Goal: Task Accomplishment & Management: Manage account settings

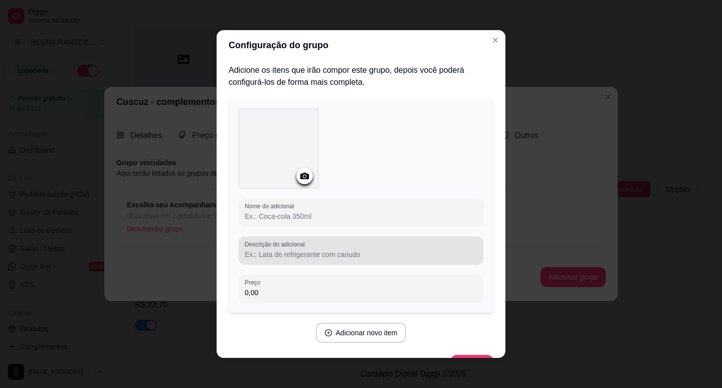
scroll to position [2, 0]
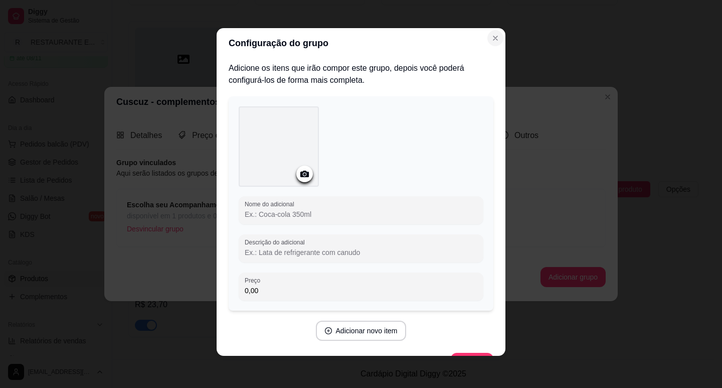
click at [495, 38] on icon "Close" at bounding box center [495, 38] width 8 height 8
click at [491, 37] on icon "Close" at bounding box center [495, 38] width 8 height 8
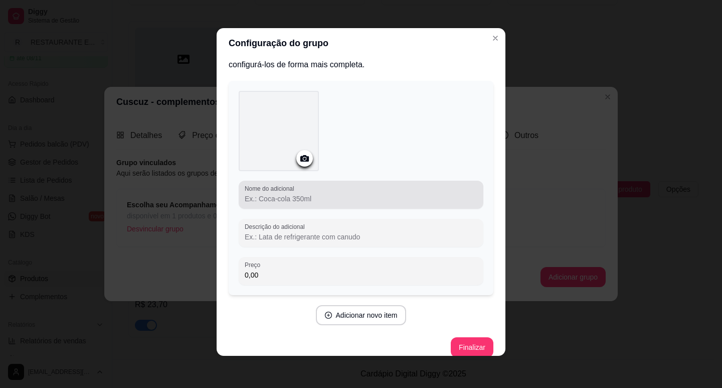
scroll to position [27, 0]
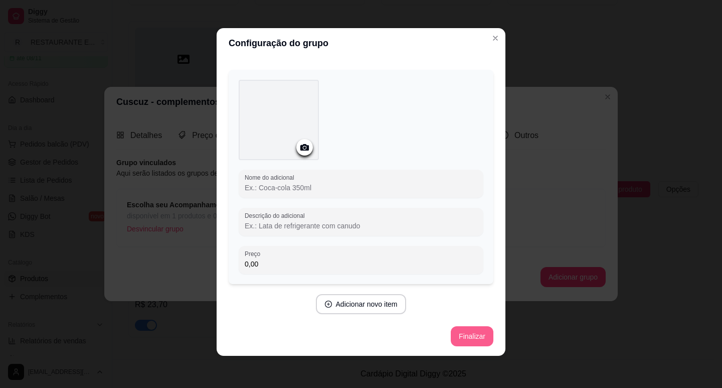
click at [460, 336] on button "Finalizar" at bounding box center [472, 336] width 43 height 20
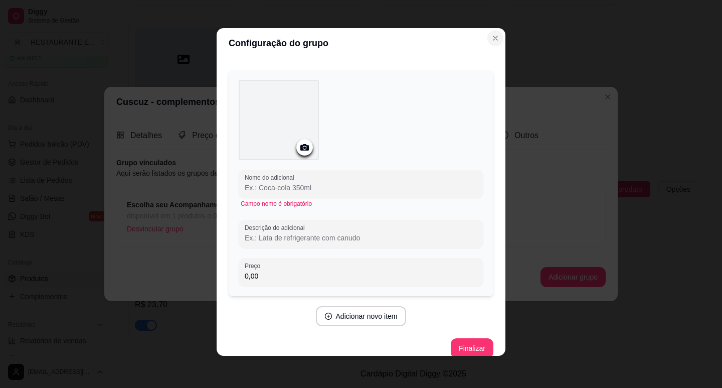
click at [491, 36] on icon "Close" at bounding box center [495, 38] width 8 height 8
click at [493, 38] on icon "Close" at bounding box center [495, 38] width 4 height 4
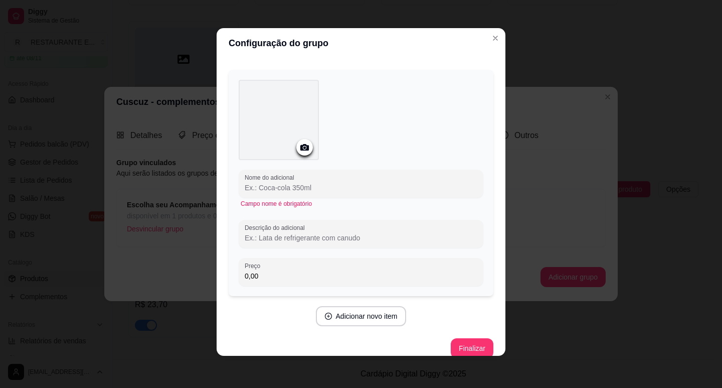
click at [542, 37] on div "Configuração do grupo Adicione os itens que irão compor este grupo, depois você…" at bounding box center [361, 194] width 722 height 388
click at [545, 59] on div "Configuração do grupo Adicione os itens que irão compor este grupo, depois você…" at bounding box center [361, 194] width 722 height 388
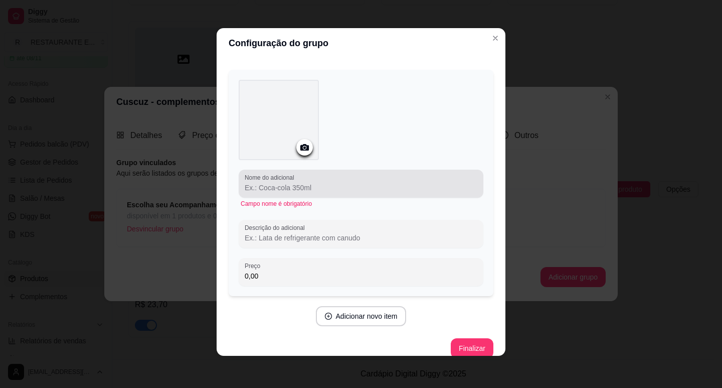
click at [283, 178] on label "Nome do adicional" at bounding box center [271, 177] width 53 height 9
click at [283, 183] on input "Nome do adicional" at bounding box center [361, 188] width 233 height 10
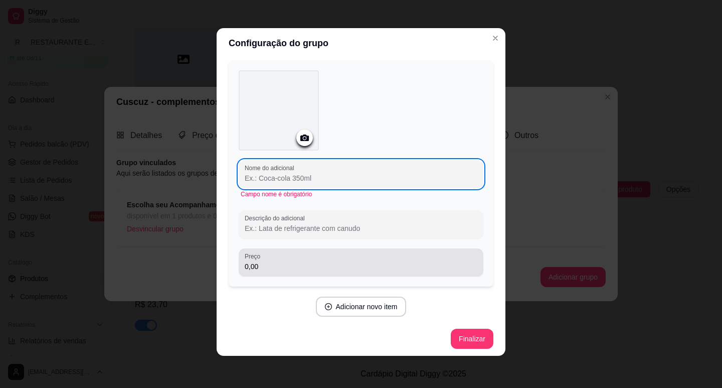
scroll to position [39, 0]
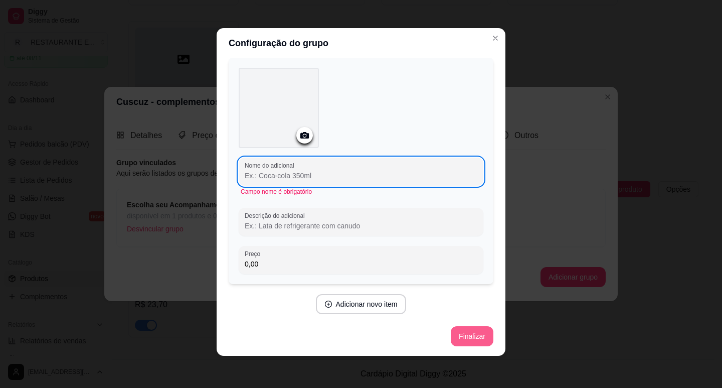
click at [459, 337] on button "Finalizar" at bounding box center [472, 336] width 43 height 20
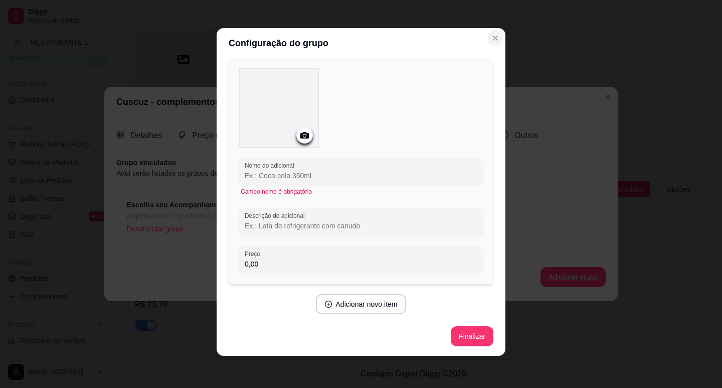
click at [495, 41] on icon "Close" at bounding box center [495, 38] width 8 height 8
click at [548, 101] on div "Configuração do grupo Adicione os itens que irão compor este grupo, depois você…" at bounding box center [361, 194] width 722 height 388
click at [359, 311] on button "Adicionar novo item" at bounding box center [361, 304] width 91 height 20
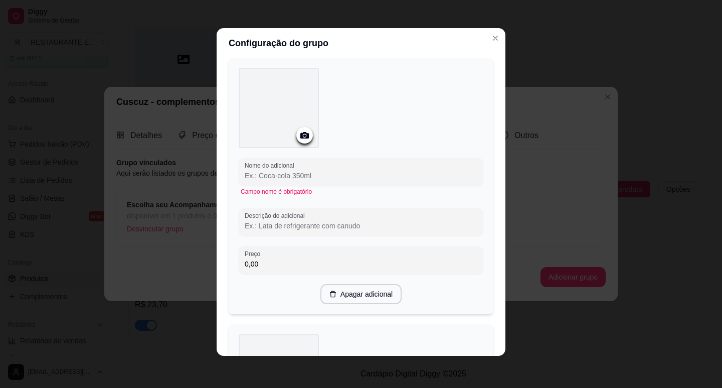
click at [293, 177] on input "Nome do adicional" at bounding box center [361, 175] width 233 height 10
click at [496, 36] on button "Close" at bounding box center [495, 38] width 16 height 16
click at [499, 42] on header "Configuração do grupo" at bounding box center [361, 43] width 289 height 30
click at [496, 42] on button "Close" at bounding box center [495, 38] width 16 height 16
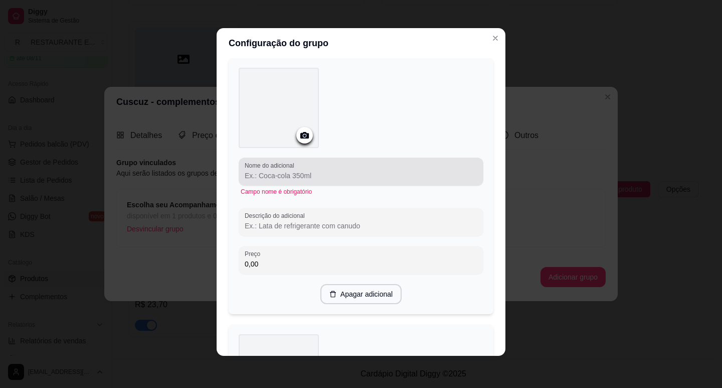
click at [297, 176] on input "Nome do adicional" at bounding box center [361, 175] width 233 height 10
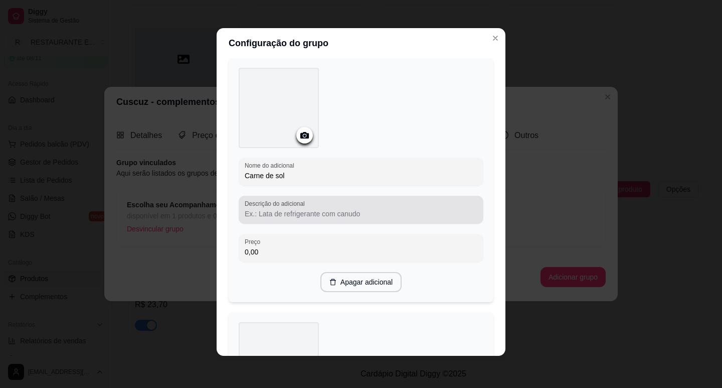
type input "Carne de sol"
click at [298, 218] on div at bounding box center [361, 210] width 233 height 20
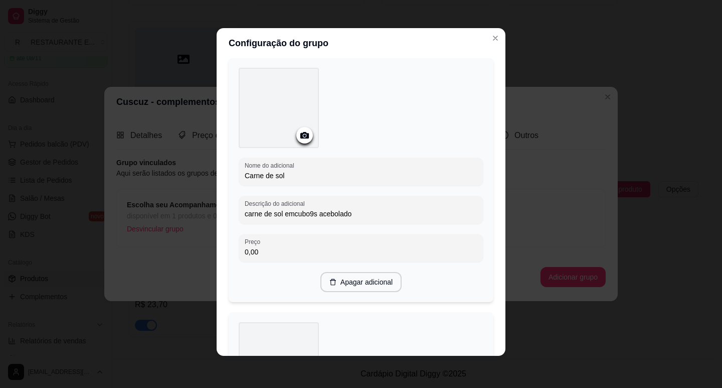
click at [310, 215] on input "carne de sol emcubo9s acebolado" at bounding box center [361, 214] width 233 height 10
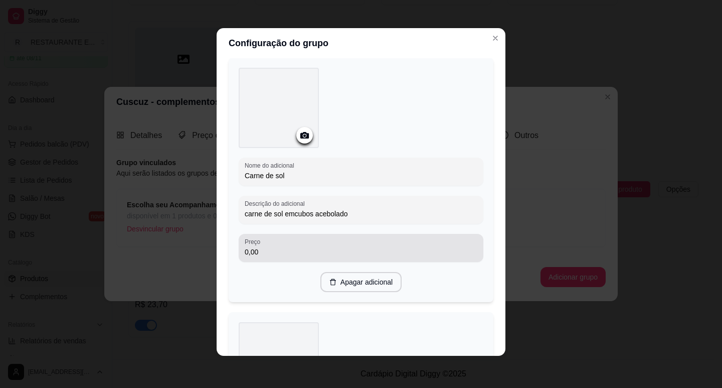
type input "carne de sol emcubos acebolado"
click at [279, 252] on input "0,00" at bounding box center [361, 252] width 233 height 10
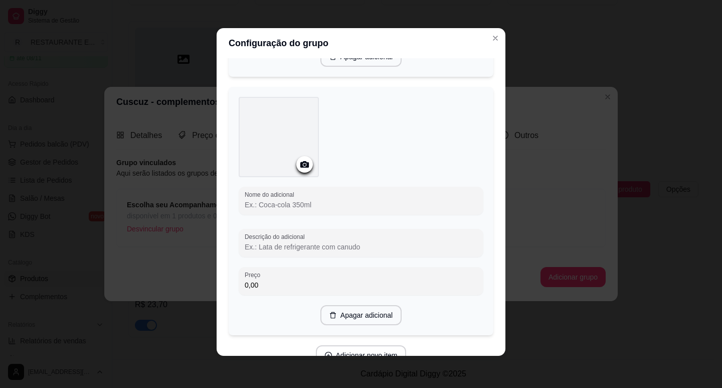
scroll to position [264, 0]
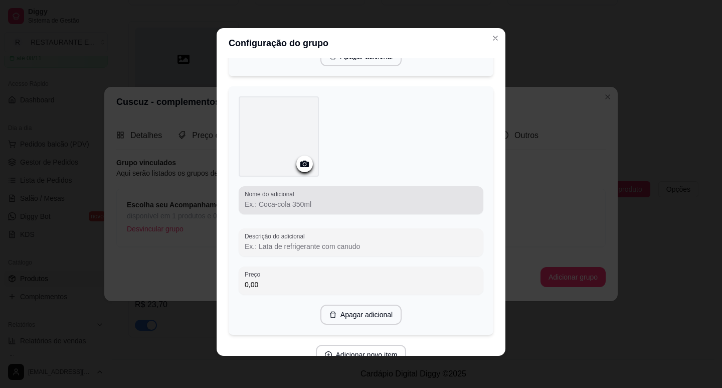
click at [298, 202] on input "Nome do adicional" at bounding box center [361, 204] width 233 height 10
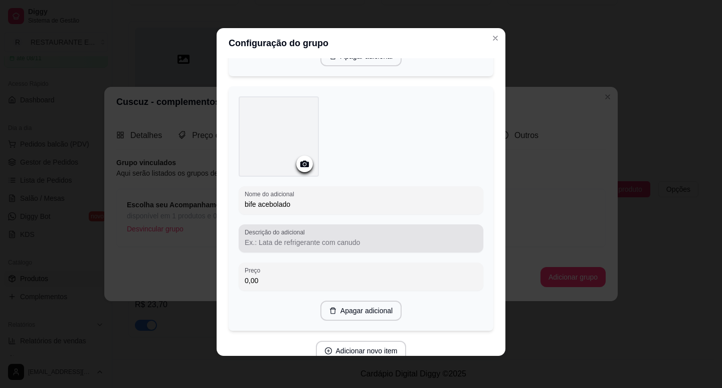
type input "bife acebolado"
click at [312, 244] on input "Descrição do adicional" at bounding box center [361, 242] width 233 height 10
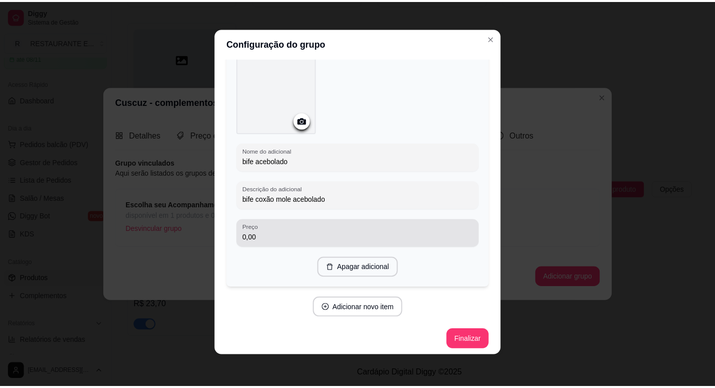
scroll to position [310, 0]
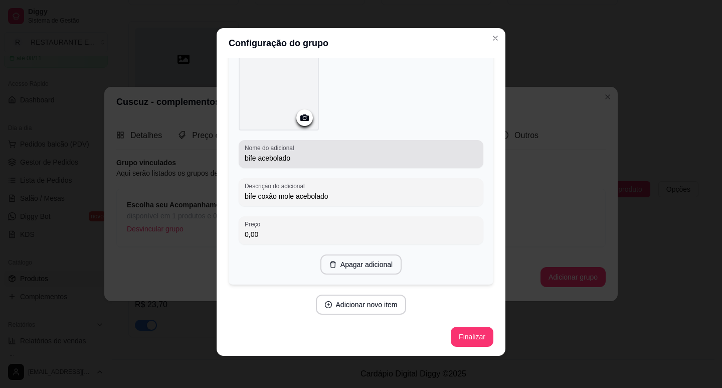
type input "bife coxão mole acebolado"
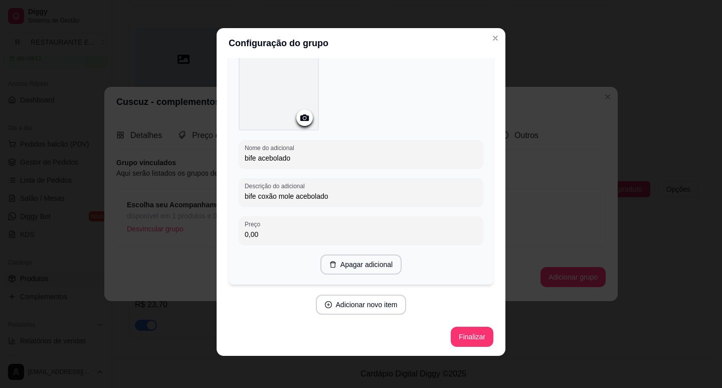
click at [245, 156] on input "bife acebolado" at bounding box center [361, 158] width 233 height 10
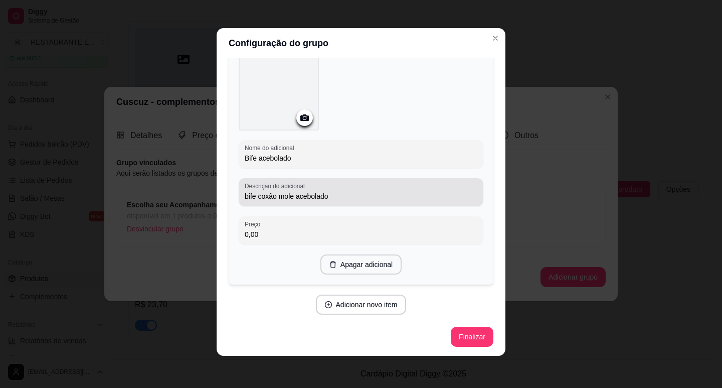
type input "Bife acebolado"
click at [245, 196] on input "bife coxão mole acebolado" at bounding box center [361, 196] width 233 height 10
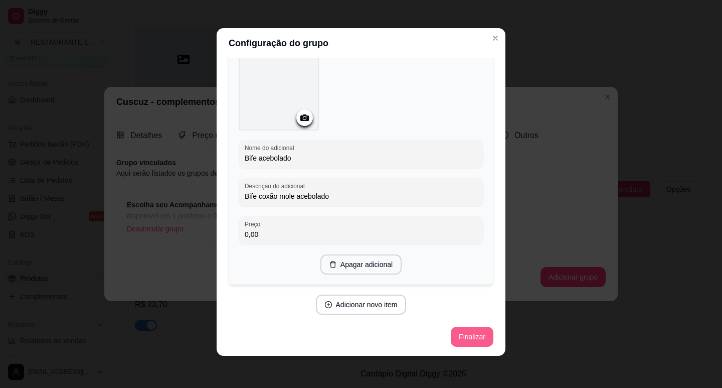
type input "Bife coxão mole acebolado"
click at [458, 339] on button "Finalizar" at bounding box center [472, 336] width 43 height 20
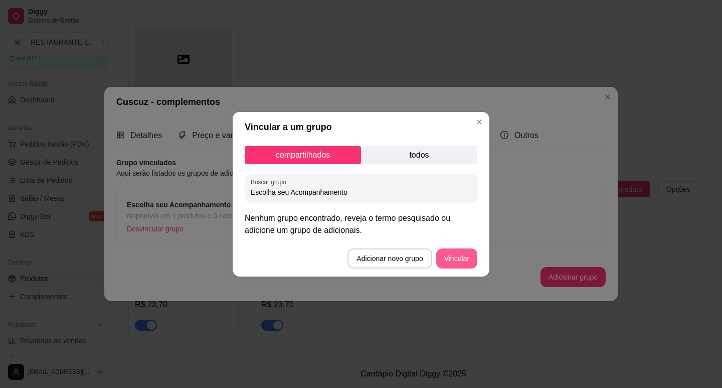
click at [456, 257] on button "Vincular" at bounding box center [456, 258] width 41 height 20
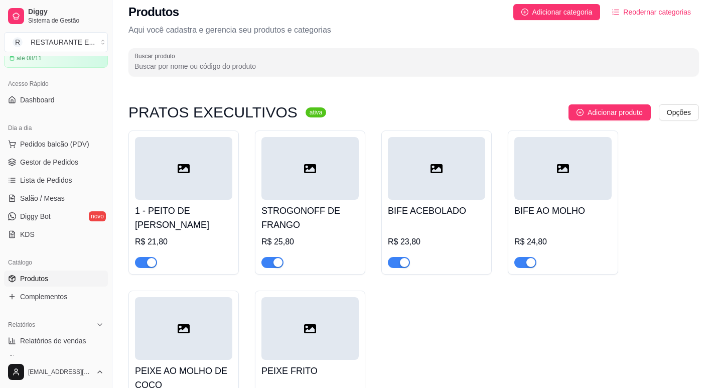
scroll to position [0, 0]
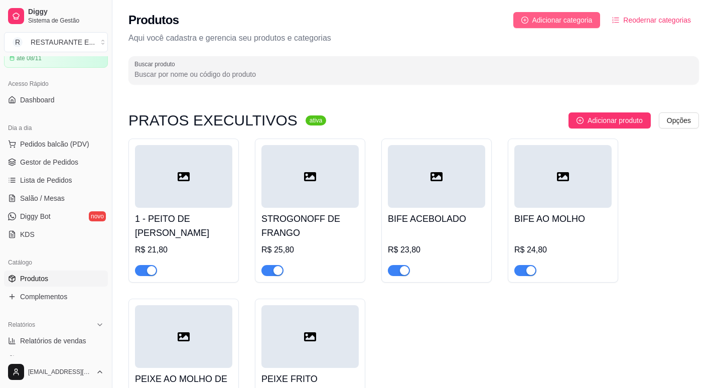
click at [545, 23] on span "Adicionar categoria" at bounding box center [562, 20] width 60 height 11
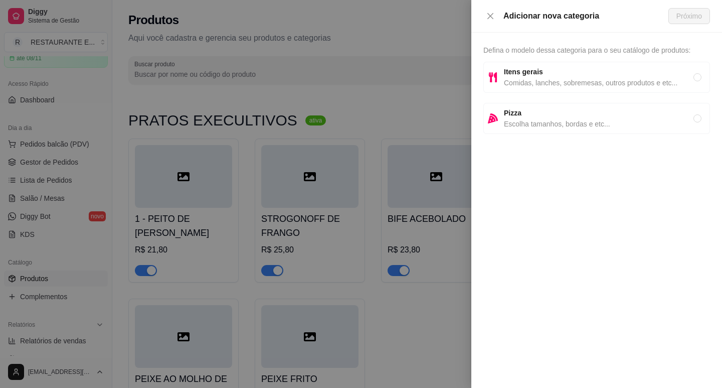
click at [532, 74] on strong "Itens gerais" at bounding box center [523, 72] width 39 height 8
radio input "true"
click at [563, 75] on span "Itens gerais" at bounding box center [599, 71] width 190 height 11
click at [491, 18] on icon "close" at bounding box center [490, 16] width 8 height 8
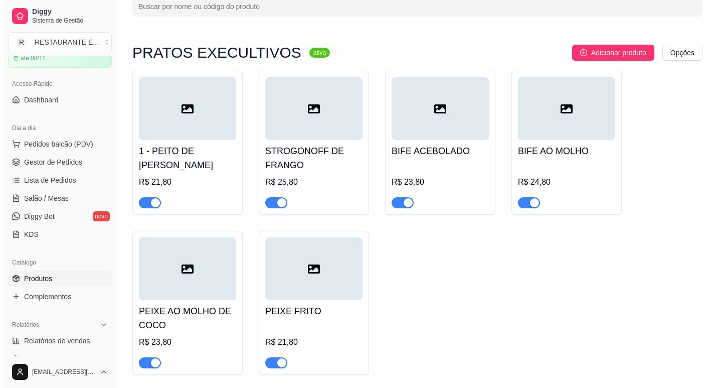
scroll to position [50, 0]
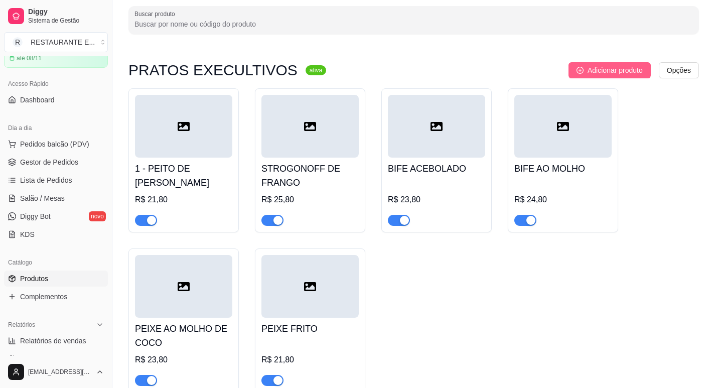
click at [600, 71] on span "Adicionar produto" at bounding box center [614, 70] width 55 height 11
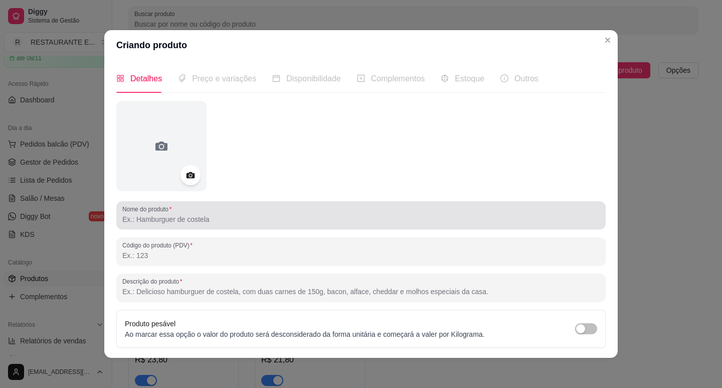
click at [209, 220] on input "Nome do produto" at bounding box center [360, 219] width 477 height 10
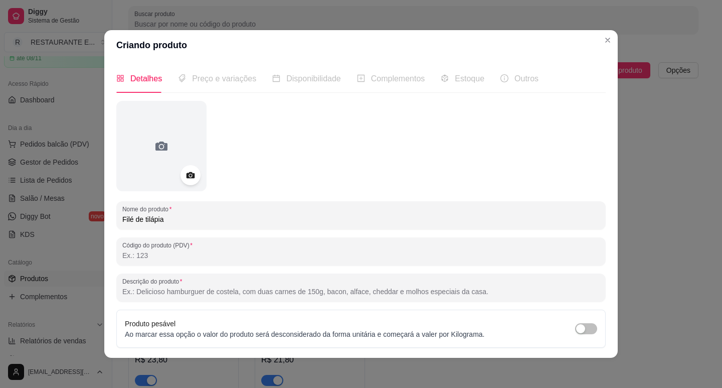
click at [143, 222] on input "Filé de tilápia" at bounding box center [360, 219] width 477 height 10
click at [177, 225] on div "Filé de Tilápia" at bounding box center [360, 215] width 477 height 20
click at [178, 223] on input "Filé de Tilápia" at bounding box center [360, 219] width 477 height 10
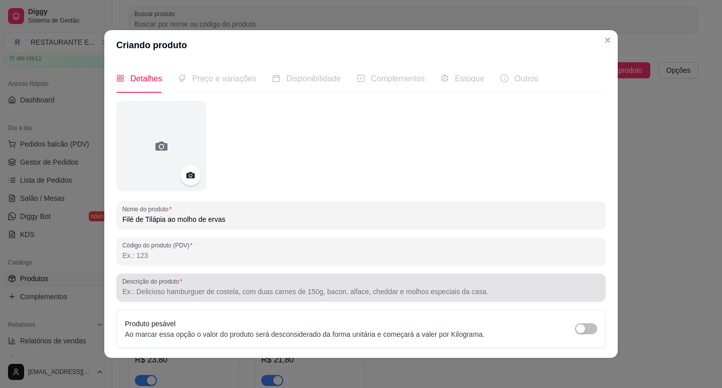
type input "Filé de Tilápia ao molho de ervas"
click at [186, 287] on input "Descrição do produto" at bounding box center [360, 291] width 477 height 10
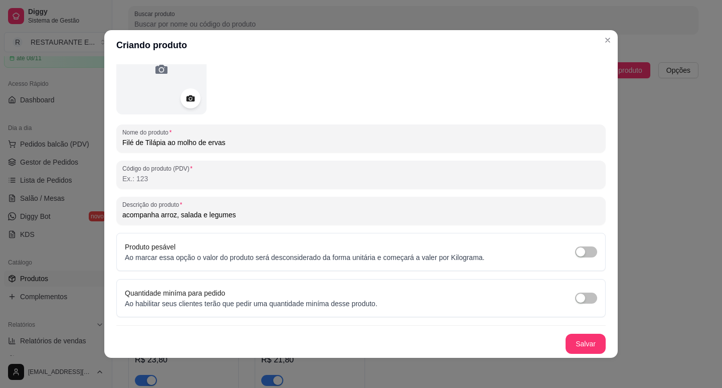
scroll to position [2, 0]
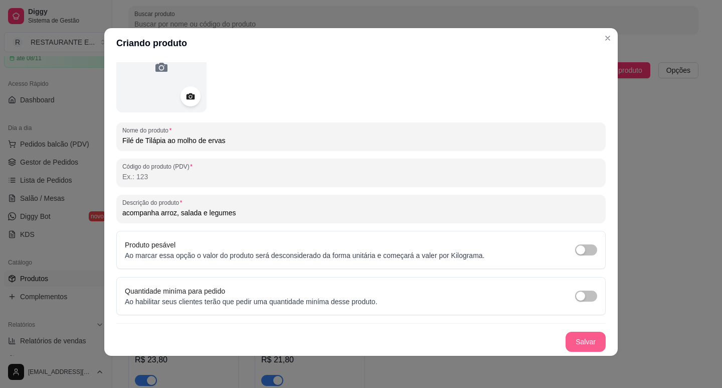
type input "acompanha arroz, salada e legumes"
click at [578, 343] on button "Salvar" at bounding box center [586, 341] width 40 height 20
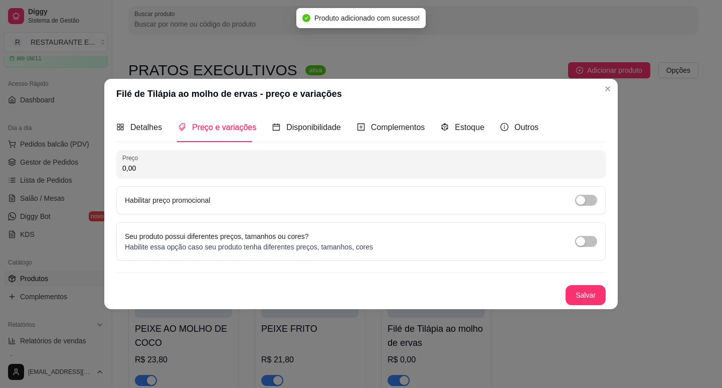
click at [226, 166] on input "0,00" at bounding box center [360, 168] width 477 height 10
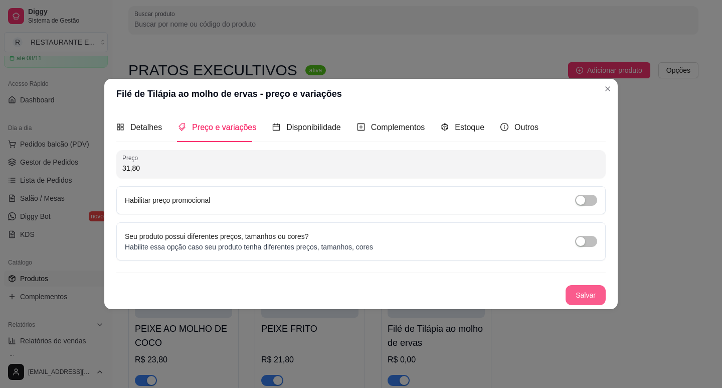
type input "31,80"
click at [580, 291] on button "Salvar" at bounding box center [586, 295] width 40 height 20
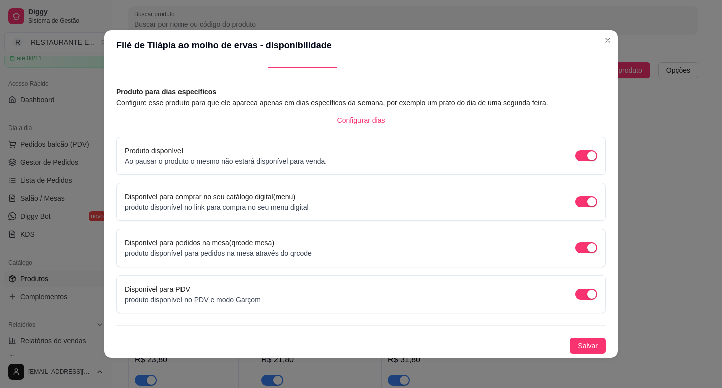
scroll to position [2, 0]
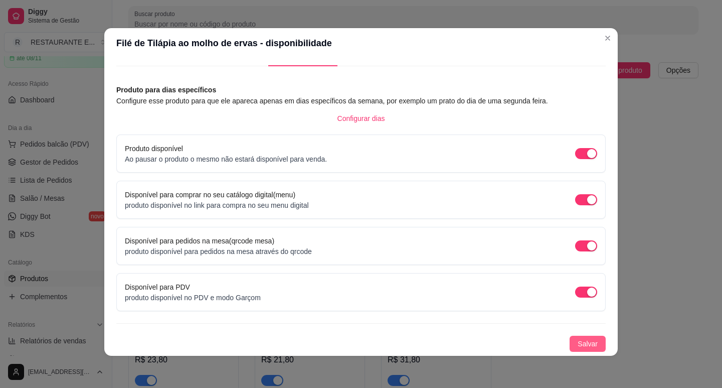
click at [579, 348] on span "Salvar" at bounding box center [588, 343] width 20 height 11
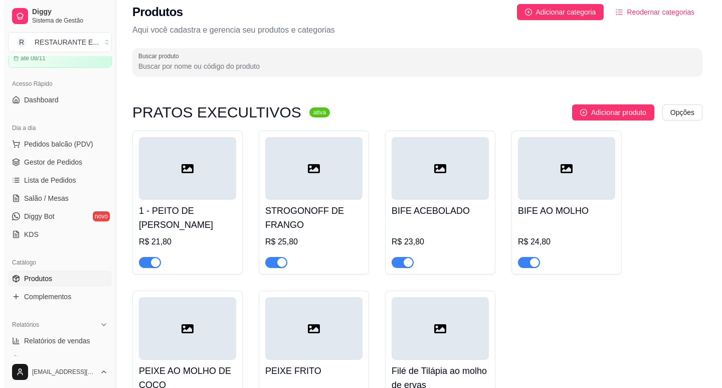
scroll to position [0, 0]
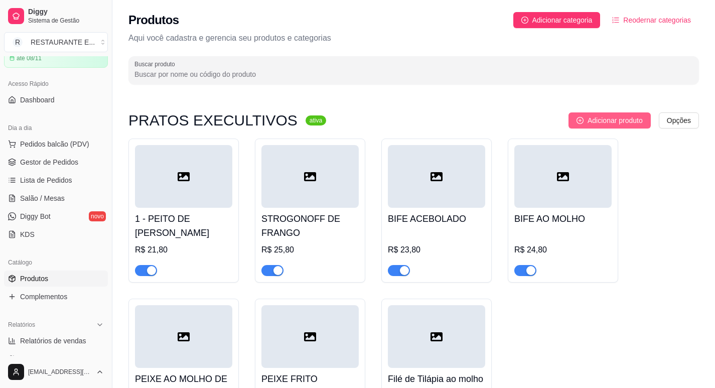
click at [609, 120] on span "Adicionar produto" at bounding box center [614, 120] width 55 height 11
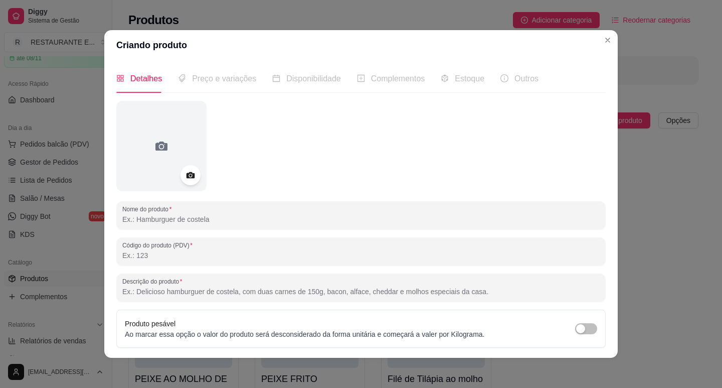
click at [299, 220] on input "Nome do produto" at bounding box center [360, 219] width 477 height 10
click at [175, 221] on input "peito de Frango empanado" at bounding box center [360, 219] width 477 height 10
click at [122, 222] on input "peito de [PERSON_NAME]" at bounding box center [360, 219] width 477 height 10
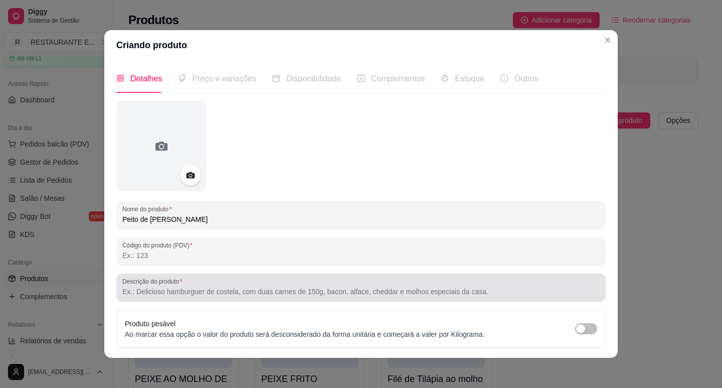
type input "Peito de [PERSON_NAME]"
click at [145, 284] on label "Descrição do produto" at bounding box center [153, 281] width 63 height 9
click at [145, 286] on input "Descrição do produto" at bounding box center [360, 291] width 477 height 10
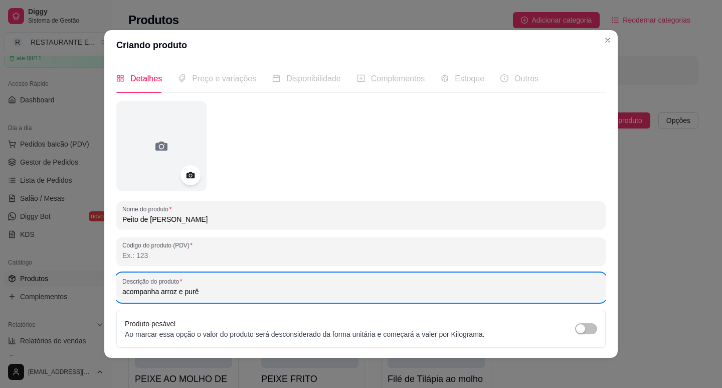
click at [122, 288] on input "acompanha arroz e purê" at bounding box center [360, 291] width 477 height 10
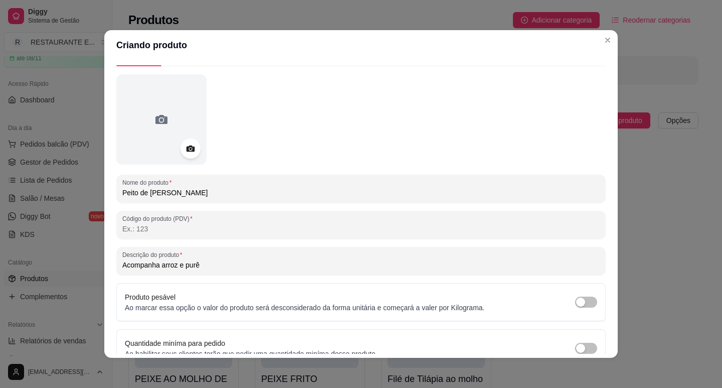
scroll to position [77, 0]
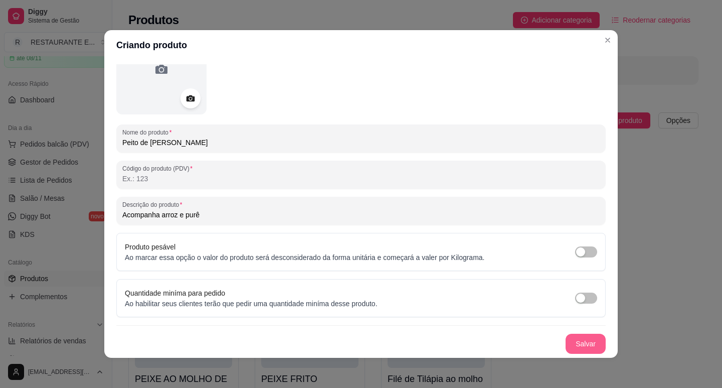
type input "Acompanha arroz e purê"
click at [568, 340] on button "Salvar" at bounding box center [585, 344] width 39 height 20
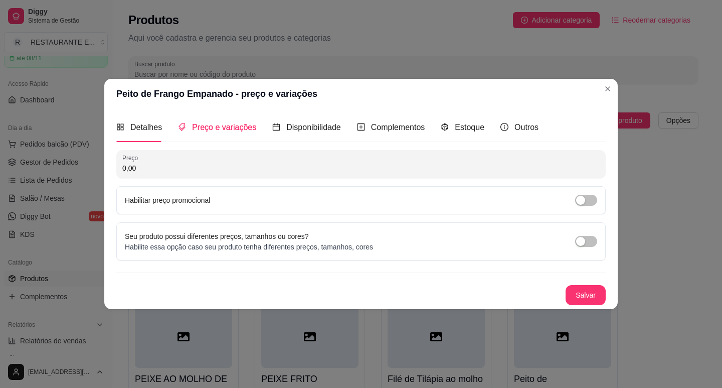
scroll to position [0, 0]
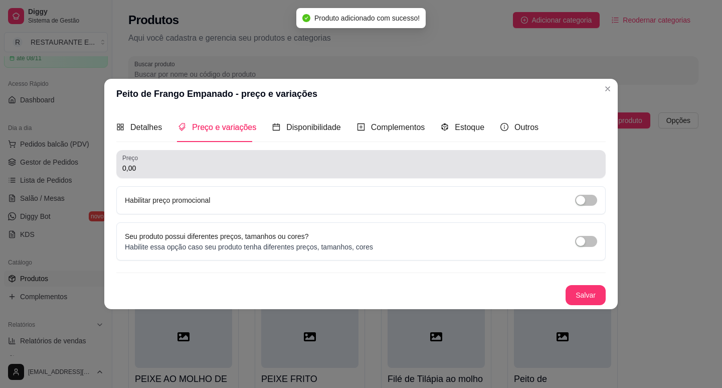
click at [173, 167] on input "0,00" at bounding box center [360, 168] width 477 height 10
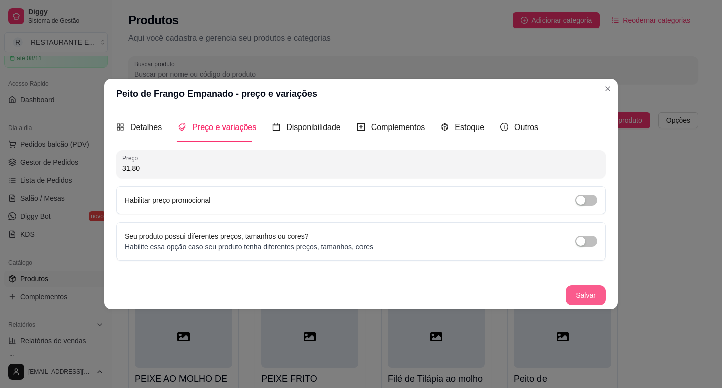
type input "31,80"
click at [587, 296] on button "Salvar" at bounding box center [586, 295] width 40 height 20
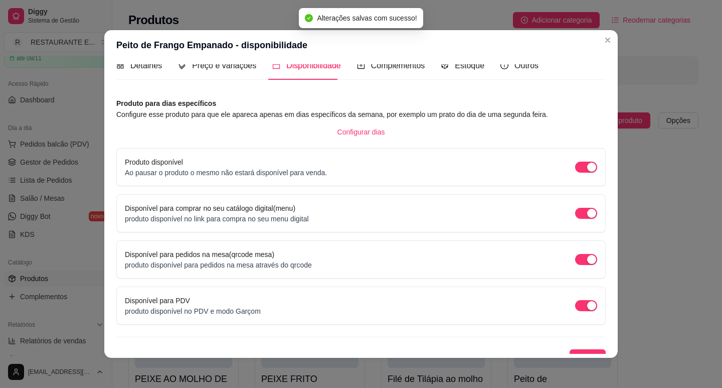
scroll to position [25, 0]
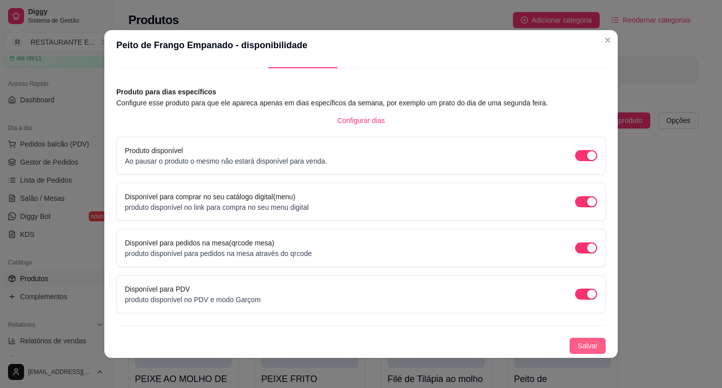
click at [578, 342] on span "Salvar" at bounding box center [588, 345] width 20 height 11
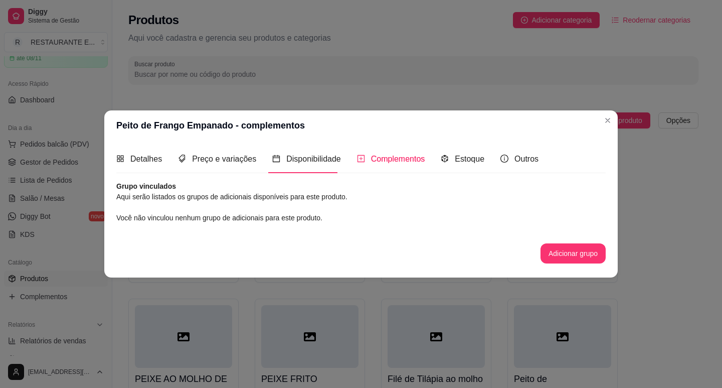
scroll to position [0, 0]
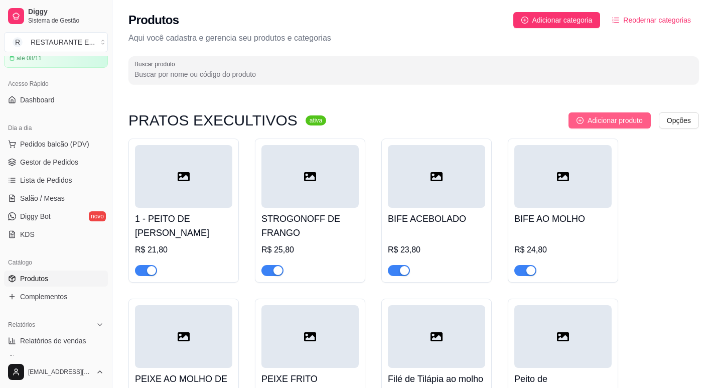
click at [615, 120] on span "Adicionar produto" at bounding box center [614, 120] width 55 height 11
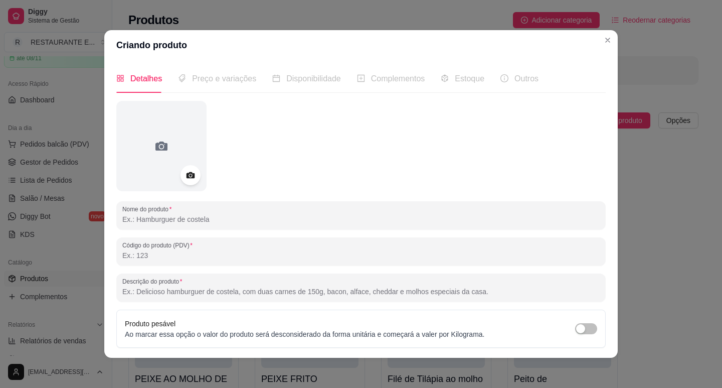
click at [241, 222] on input "Nome do produto" at bounding box center [360, 219] width 477 height 10
type input "e"
drag, startPoint x: 120, startPoint y: 219, endPoint x: 165, endPoint y: 243, distance: 51.1
click at [123, 219] on input "espaguete a bolonhesa" at bounding box center [360, 219] width 477 height 10
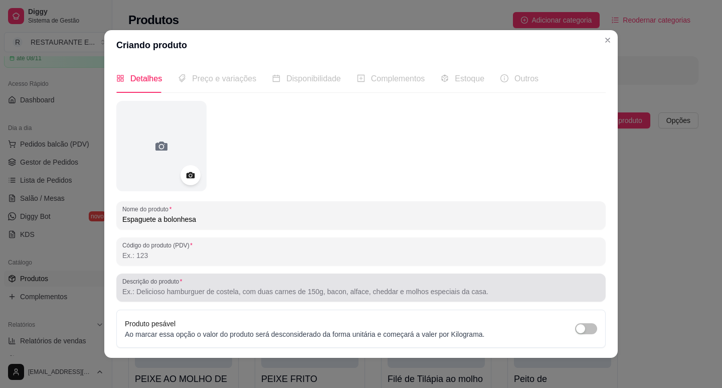
type input "Espaguete a bolonhesa"
click at [173, 288] on input "Descrição do produto" at bounding box center [360, 291] width 477 height 10
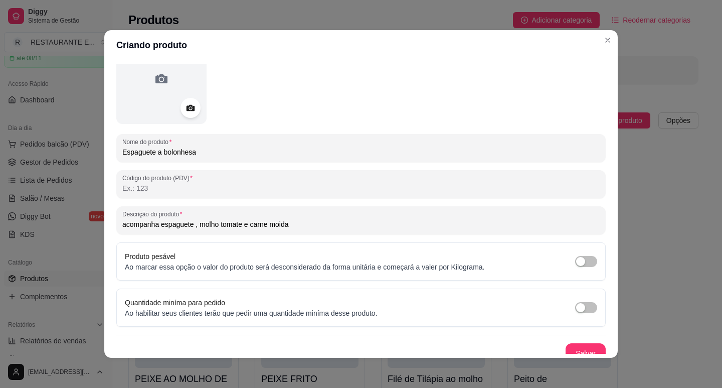
scroll to position [77, 0]
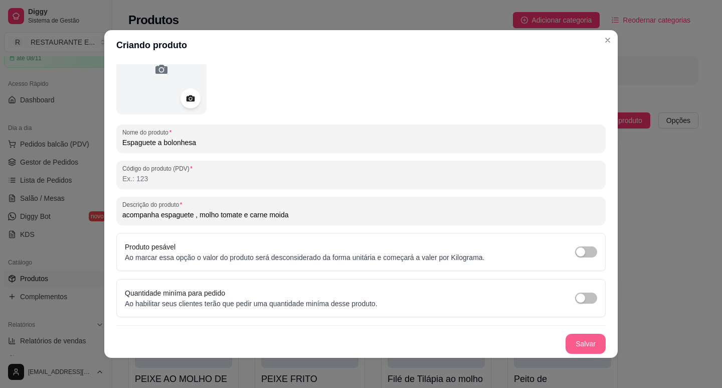
type input "acompanha espaguete , molho tomate e carne moida"
click at [575, 345] on button "Salvar" at bounding box center [586, 343] width 40 height 20
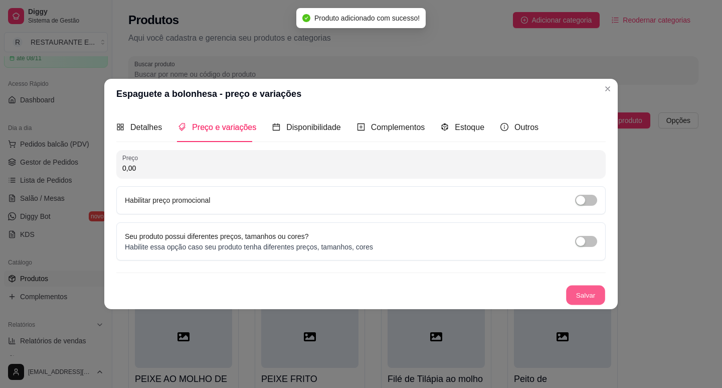
click at [588, 293] on button "Salvar" at bounding box center [585, 295] width 39 height 20
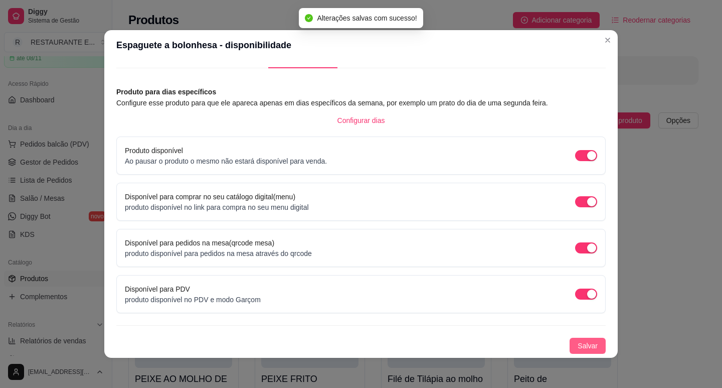
scroll to position [2, 0]
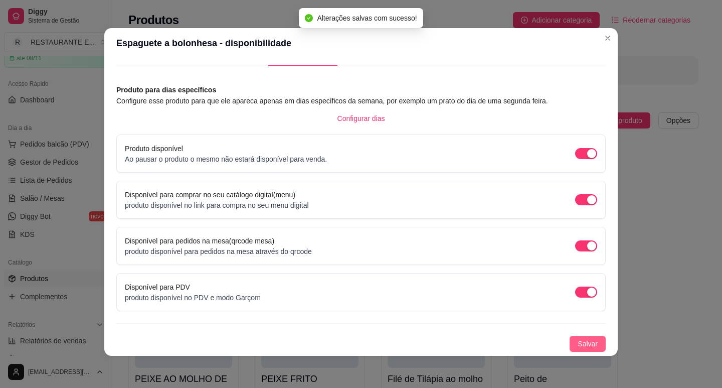
click at [581, 345] on span "Salvar" at bounding box center [588, 343] width 20 height 11
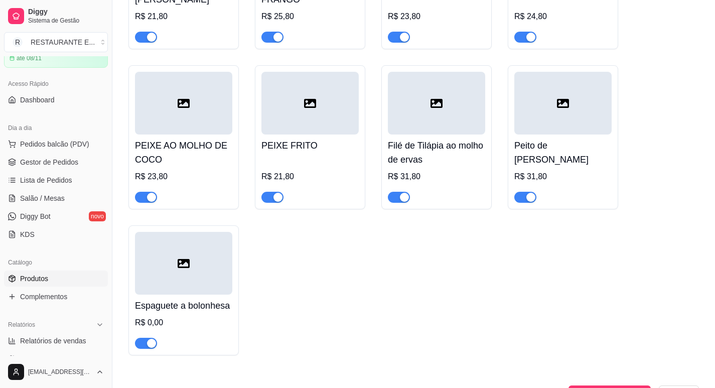
scroll to position [251, 0]
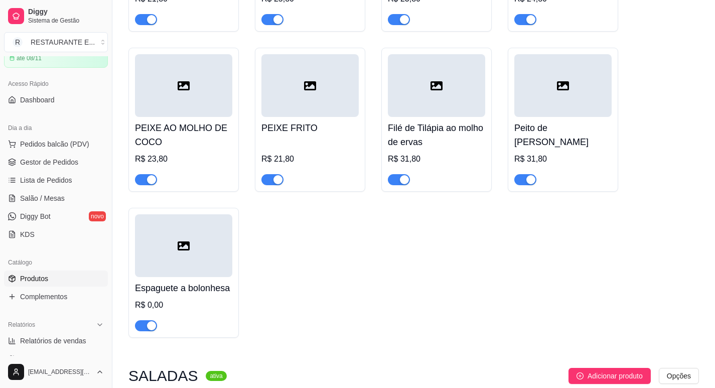
click at [208, 251] on div at bounding box center [183, 245] width 97 height 63
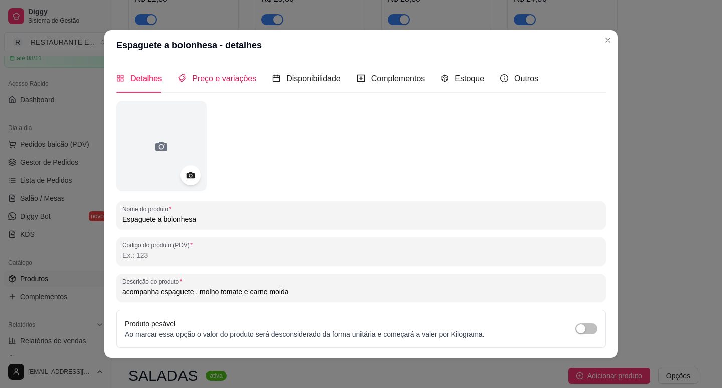
click at [233, 77] on span "Preço e variações" at bounding box center [224, 78] width 64 height 9
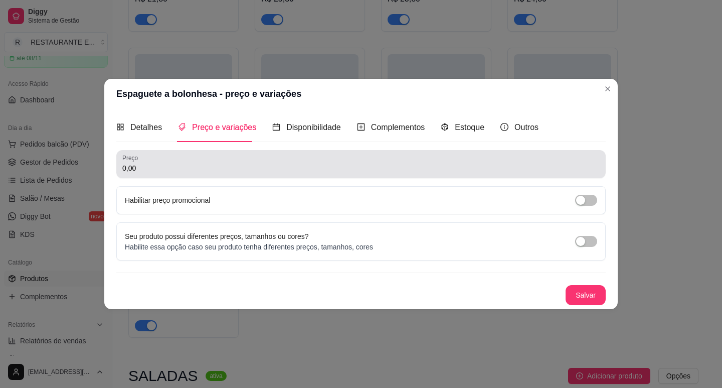
click at [151, 165] on input "0,00" at bounding box center [360, 168] width 477 height 10
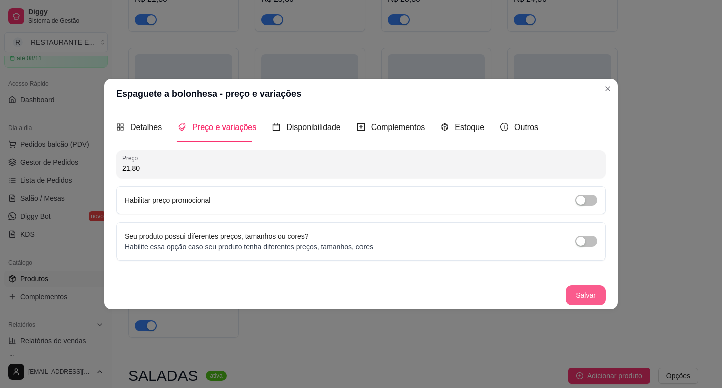
type input "21,80"
click at [582, 295] on button "Salvar" at bounding box center [586, 295] width 40 height 20
click at [582, 297] on button "Salvar" at bounding box center [586, 295] width 40 height 20
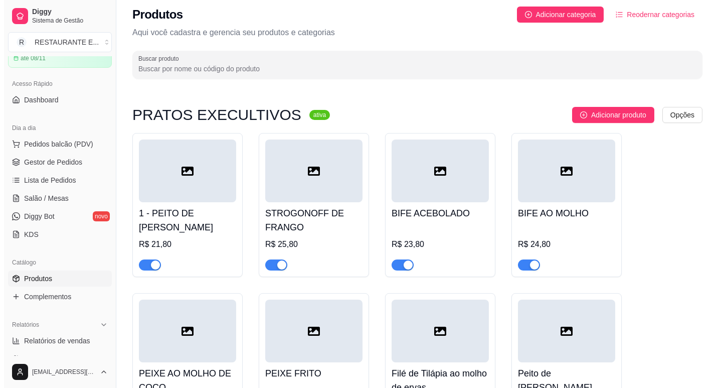
scroll to position [0, 0]
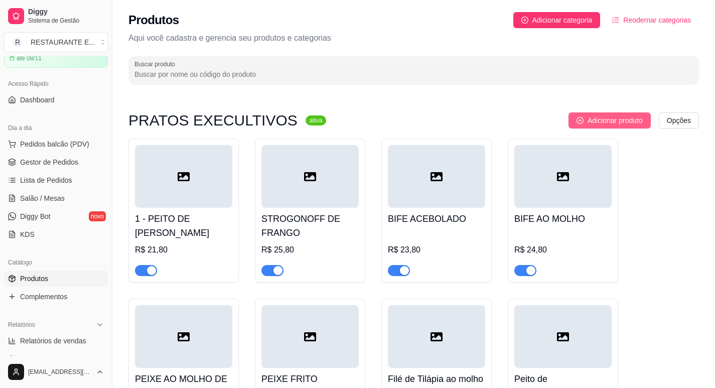
click at [610, 120] on span "Adicionar produto" at bounding box center [614, 120] width 55 height 11
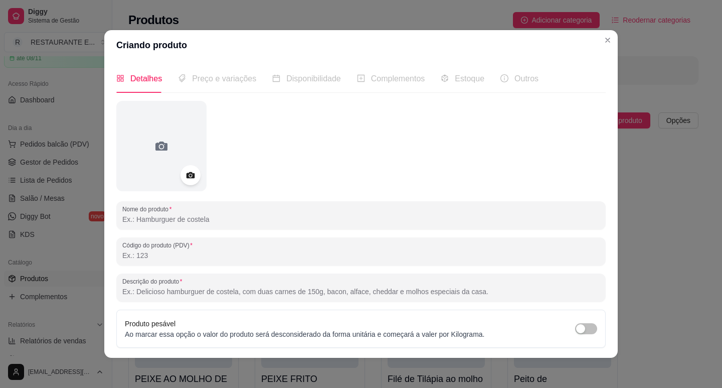
click at [199, 222] on input "Nome do produto" at bounding box center [360, 219] width 477 height 10
click at [174, 219] on input "Bife em tiras ao molho de Gorgonzola" at bounding box center [360, 219] width 477 height 10
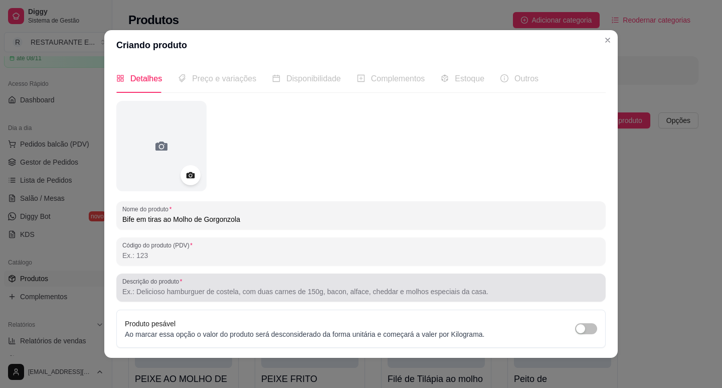
type input "Bife em tiras ao Molho de Gorgonzola"
click at [181, 287] on input "Descrição do produto" at bounding box center [360, 291] width 477 height 10
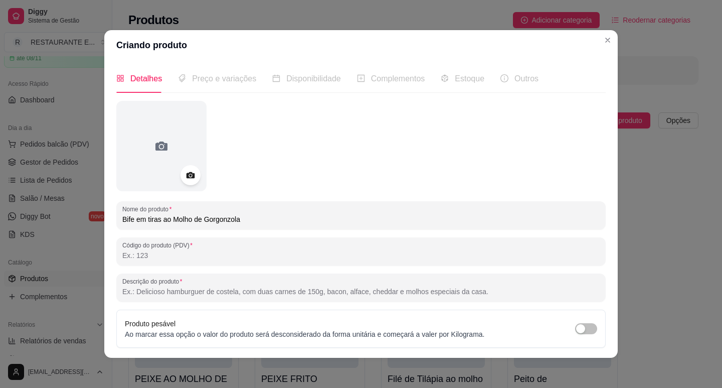
type input "a"
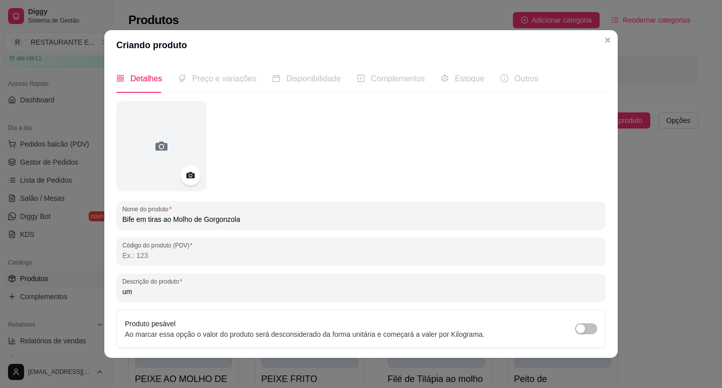
type input "u"
click at [183, 294] on input "acompanha arroz e purê" at bounding box center [360, 291] width 477 height 10
click at [159, 291] on input "acompanha arroz e Purê" at bounding box center [360, 291] width 477 height 10
click at [123, 294] on input "acompanha Arroz e Purê" at bounding box center [360, 291] width 477 height 10
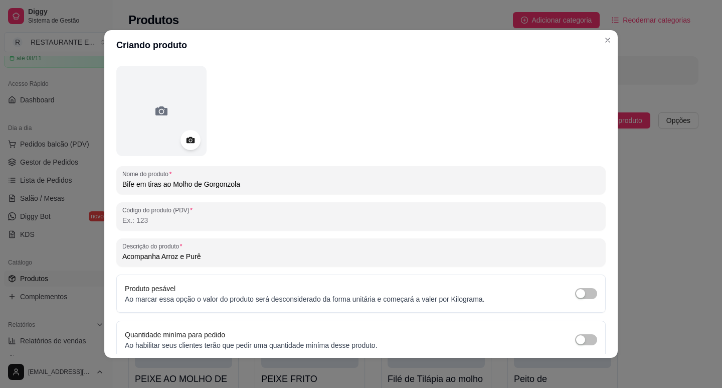
scroll to position [77, 0]
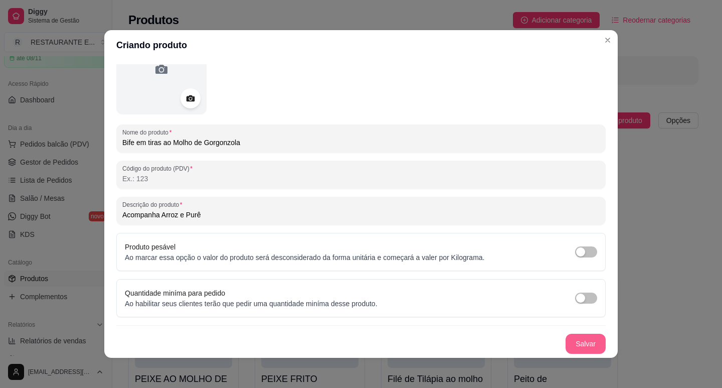
type input "Acompanha Arroz e Purê"
click at [573, 344] on button "Salvar" at bounding box center [586, 343] width 40 height 20
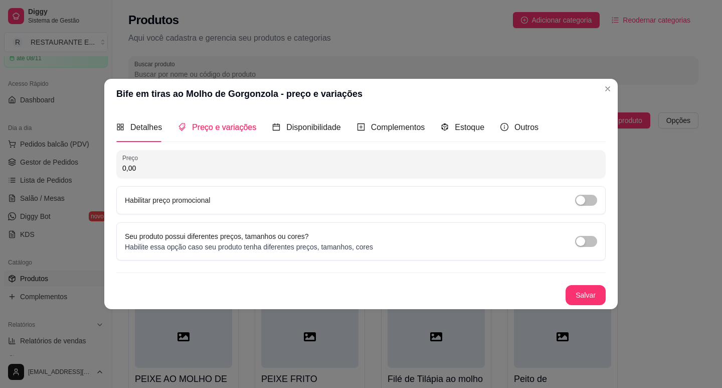
scroll to position [0, 0]
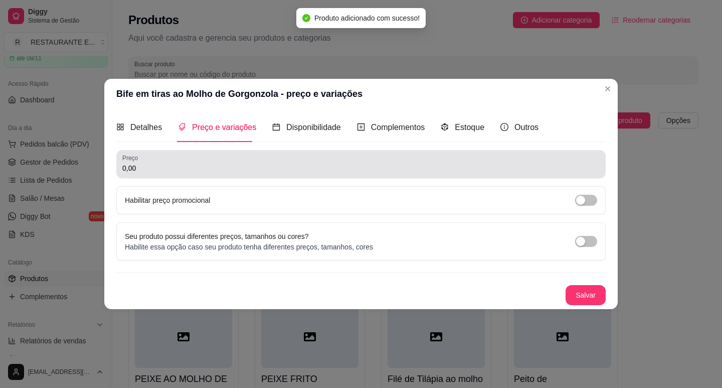
click at [166, 169] on input "0,00" at bounding box center [360, 168] width 477 height 10
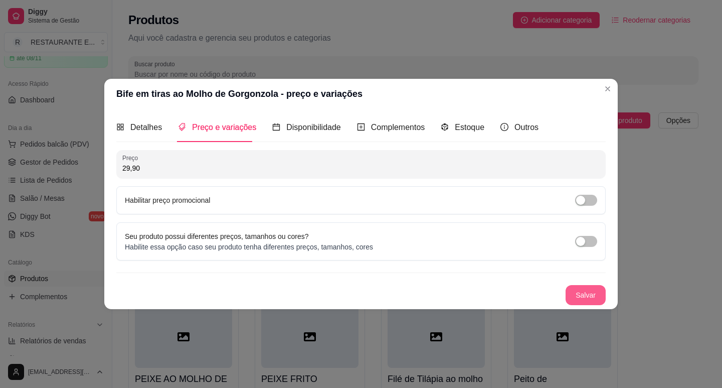
type input "29,90"
click at [583, 296] on button "Salvar" at bounding box center [586, 295] width 40 height 20
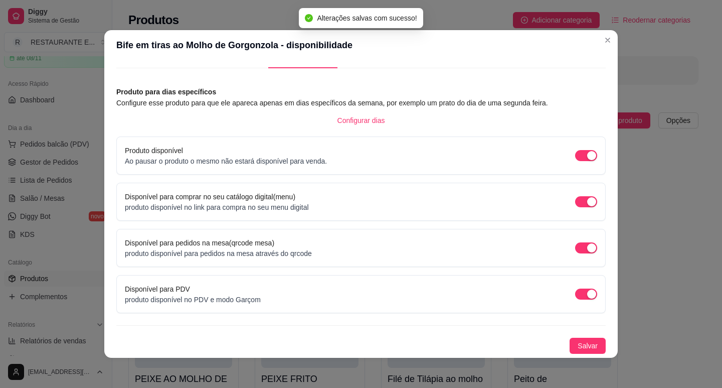
scroll to position [2, 0]
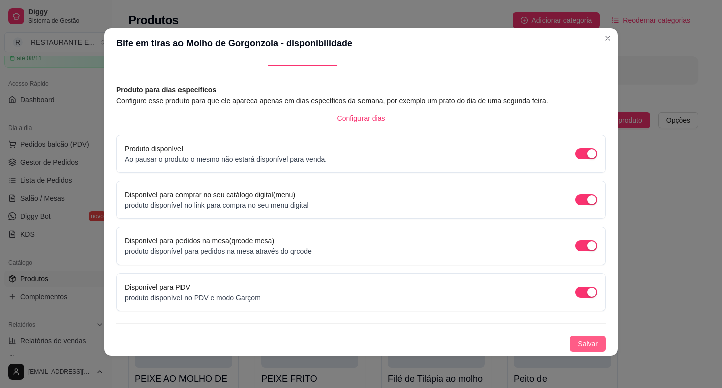
click at [578, 345] on span "Salvar" at bounding box center [588, 343] width 20 height 11
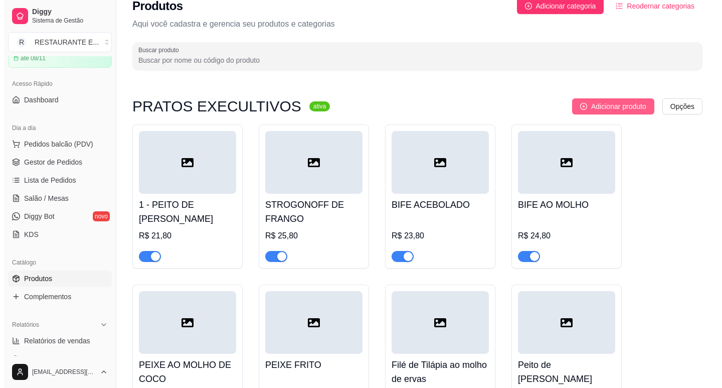
scroll to position [0, 0]
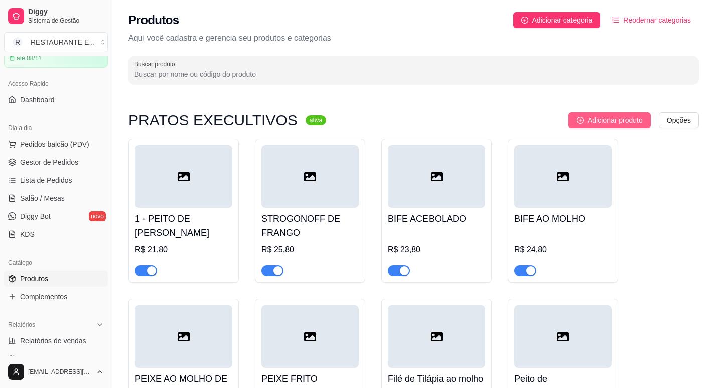
click at [608, 119] on span "Adicionar produto" at bounding box center [614, 120] width 55 height 11
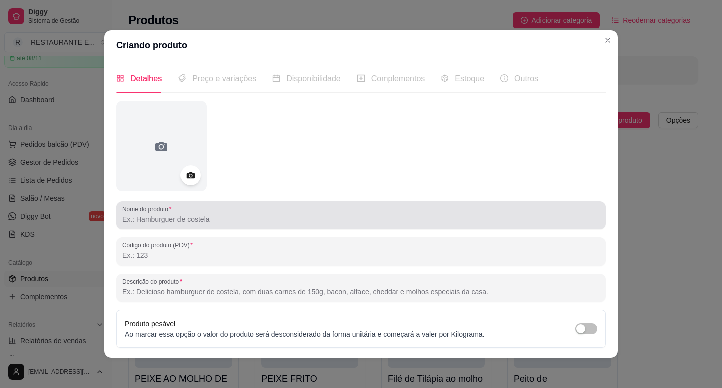
click at [170, 221] on input "Nome do produto" at bounding box center [360, 219] width 477 height 10
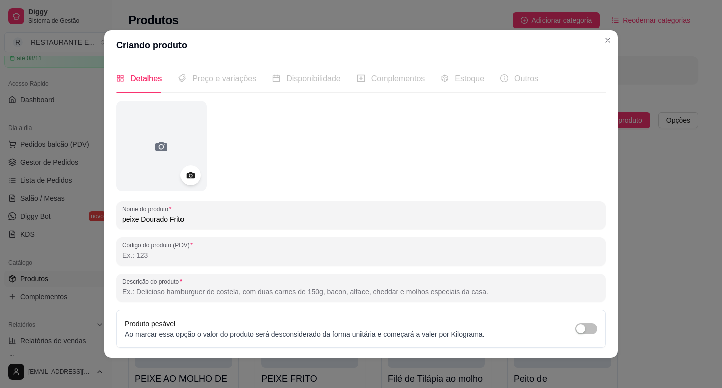
click at [122, 220] on input "peixe Dourado Frito" at bounding box center [360, 219] width 477 height 10
type input "Peixe Dourado Frito"
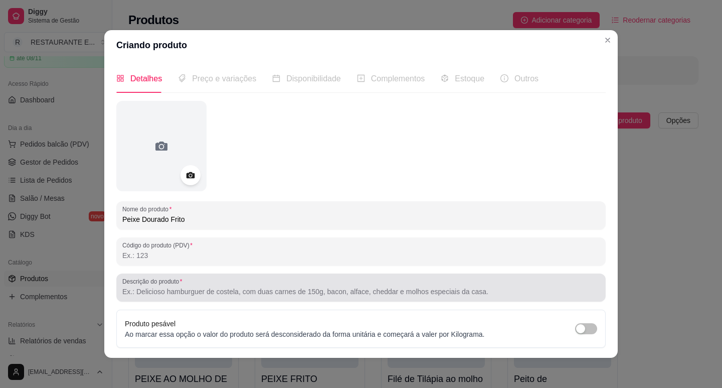
click at [172, 297] on div at bounding box center [360, 287] width 477 height 20
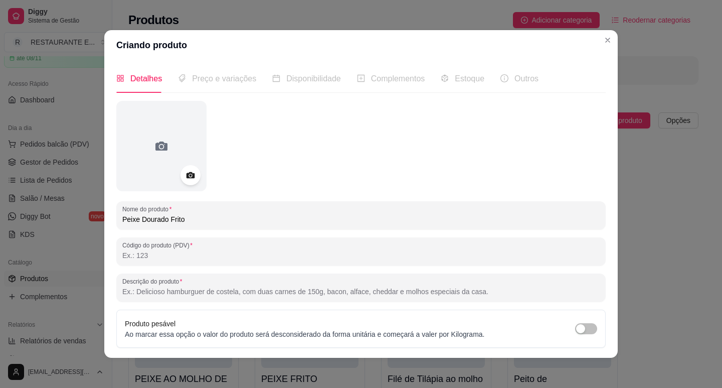
type input "a"
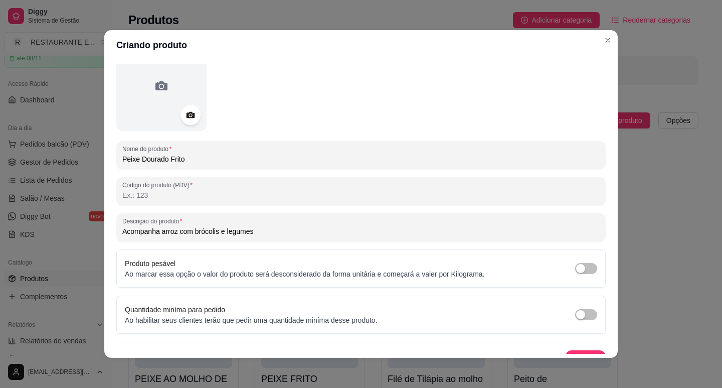
scroll to position [77, 0]
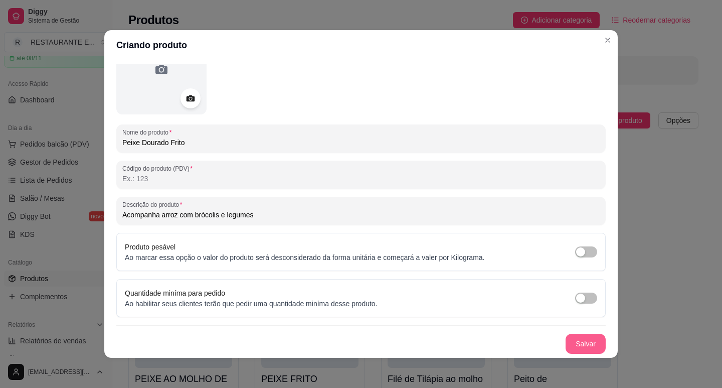
type input "Acompanha arroz com brócolis e legumes"
click at [577, 344] on button "Salvar" at bounding box center [586, 343] width 40 height 20
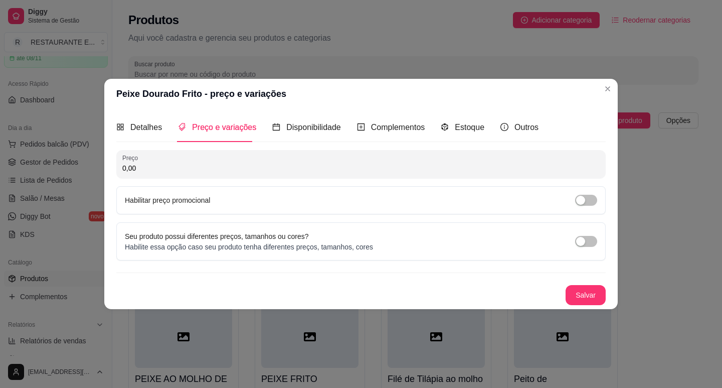
scroll to position [0, 0]
click at [597, 296] on button "Salvar" at bounding box center [586, 295] width 40 height 20
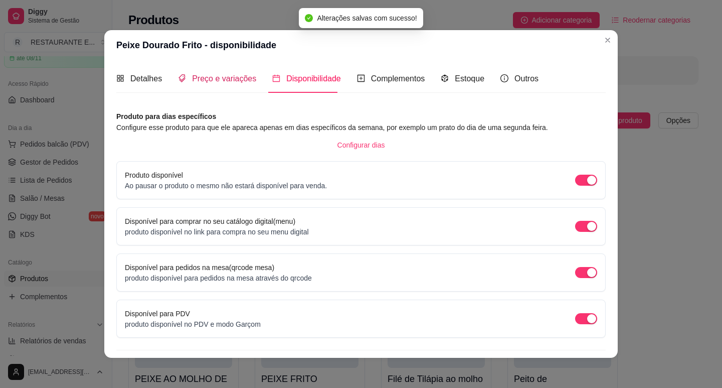
click at [217, 85] on div "Preço e variações" at bounding box center [217, 78] width 78 height 13
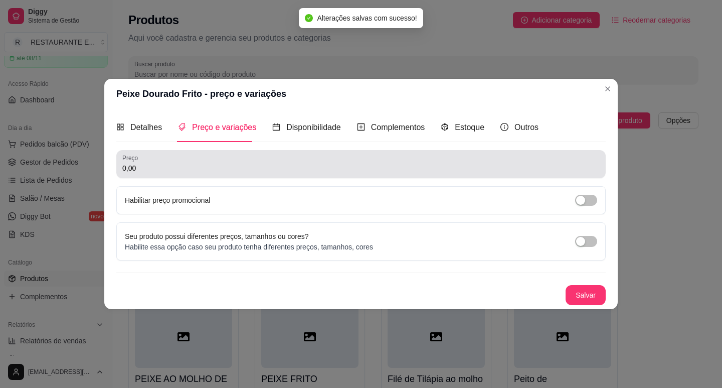
click at [199, 174] on div "Preço 0,00" at bounding box center [360, 164] width 489 height 28
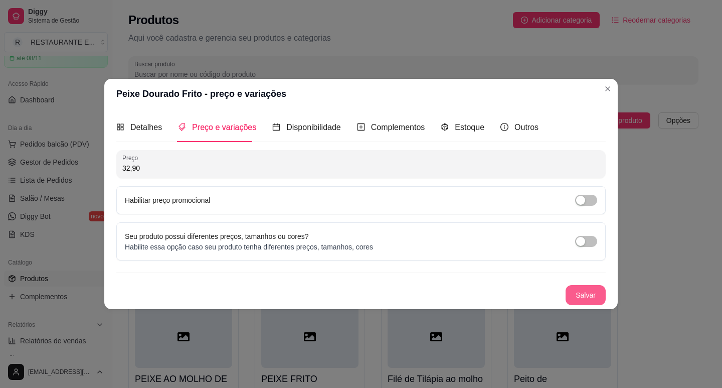
type input "32,90"
click at [575, 296] on button "Salvar" at bounding box center [585, 295] width 39 height 20
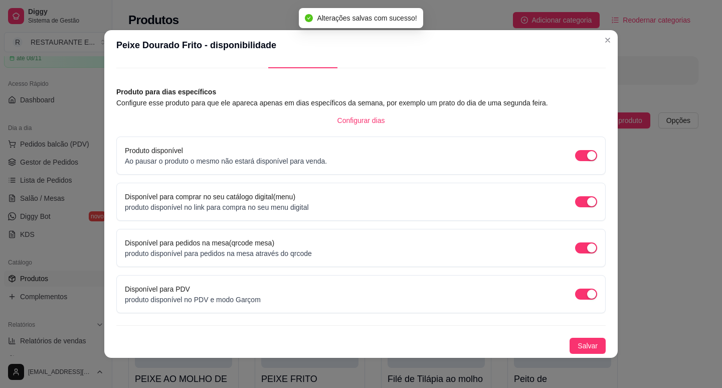
scroll to position [2, 0]
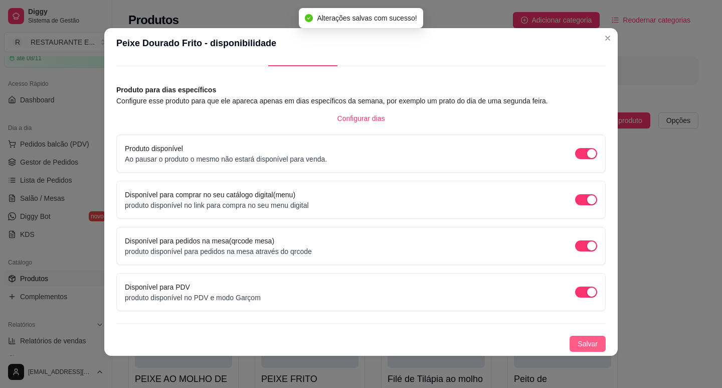
click at [578, 342] on span "Salvar" at bounding box center [588, 343] width 20 height 11
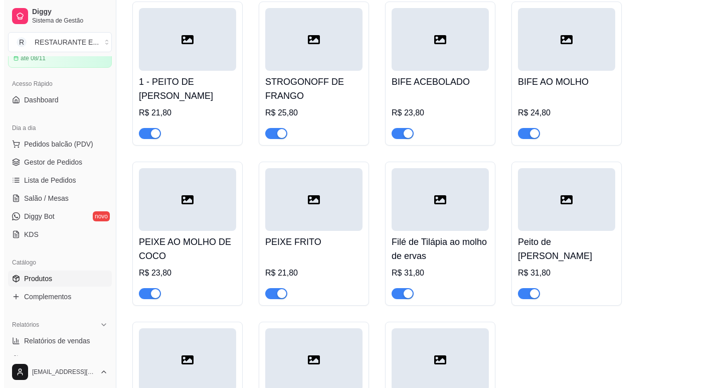
scroll to position [0, 0]
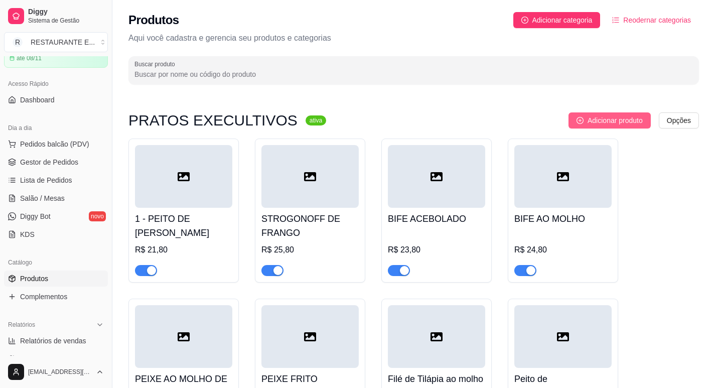
click at [629, 120] on span "Adicionar produto" at bounding box center [614, 120] width 55 height 11
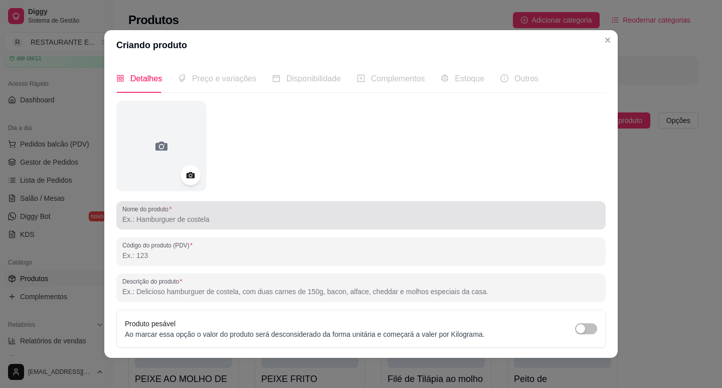
click at [191, 220] on input "Nome do produto" at bounding box center [360, 219] width 477 height 10
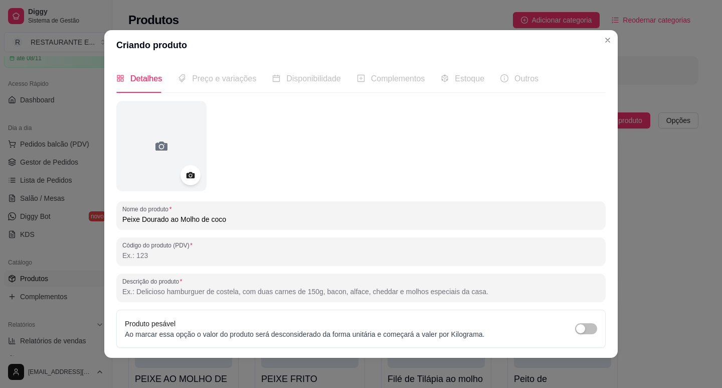
click at [210, 223] on input "Peixe Dourado ao Molho de coco" at bounding box center [360, 219] width 477 height 10
type input "Peixe Dourado ao Molho de Coco"
click at [168, 305] on div "Nome do produto Peixe Dourado ao Molho de Coco Código do produto (PDV) Descriçã…" at bounding box center [360, 265] width 489 height 329
click at [172, 289] on input "Descrição do produto" at bounding box center [360, 291] width 477 height 10
click at [146, 296] on input "Descrição do produto" at bounding box center [360, 291] width 477 height 10
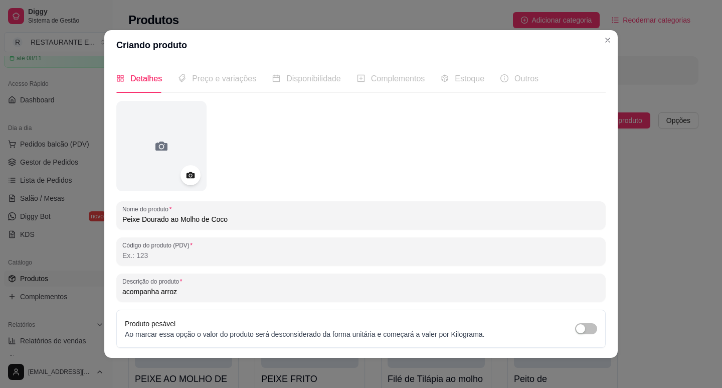
click at [123, 291] on input "acompanha arroz" at bounding box center [360, 291] width 477 height 10
click at [191, 291] on input "Acompanha arroz" at bounding box center [360, 291] width 477 height 10
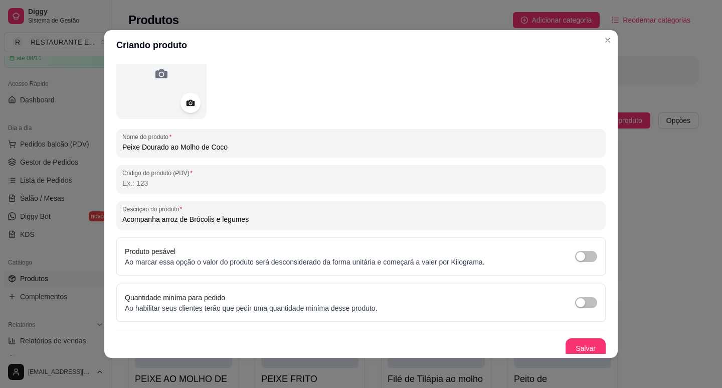
scroll to position [77, 0]
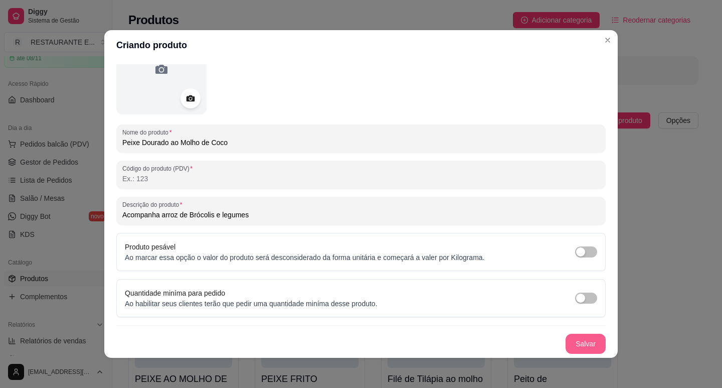
type input "Acompanha arroz de Brócolis e legumes"
click at [577, 343] on button "Salvar" at bounding box center [586, 343] width 40 height 20
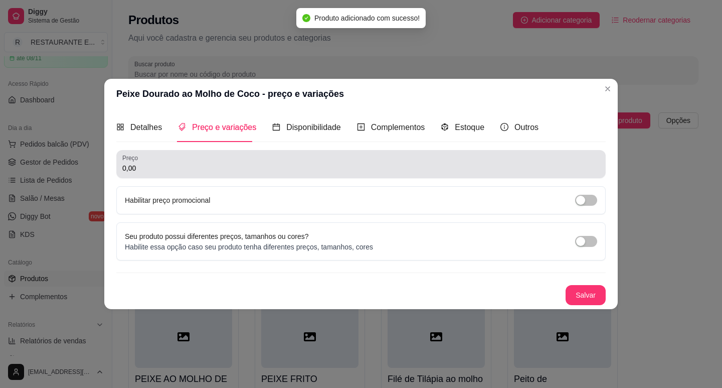
click at [162, 172] on input "0,00" at bounding box center [360, 168] width 477 height 10
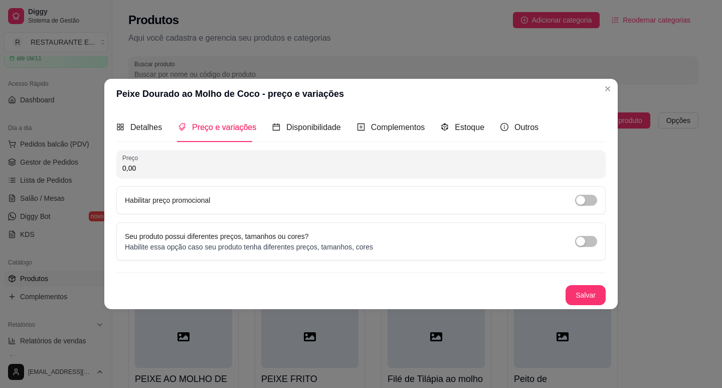
click at [161, 164] on input "0,00" at bounding box center [360, 168] width 477 height 10
type input "34,90"
click at [592, 296] on button "Salvar" at bounding box center [586, 295] width 40 height 20
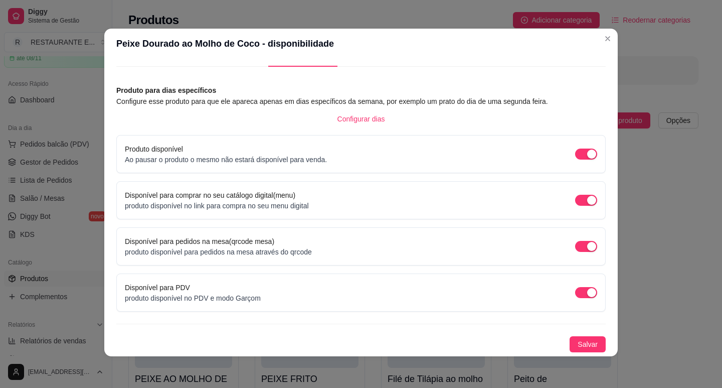
scroll to position [2, 0]
click at [578, 343] on span "Salvar" at bounding box center [588, 343] width 20 height 11
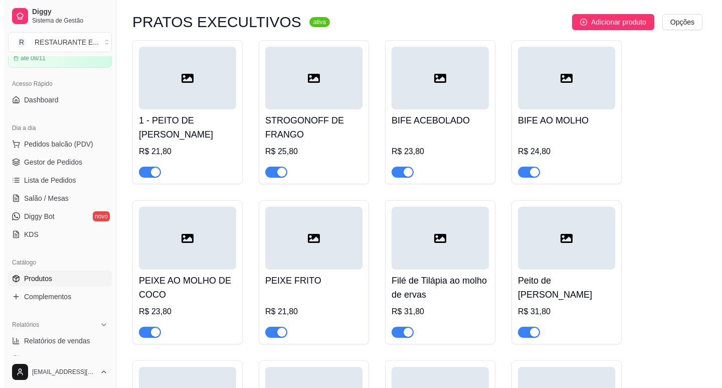
scroll to position [50, 0]
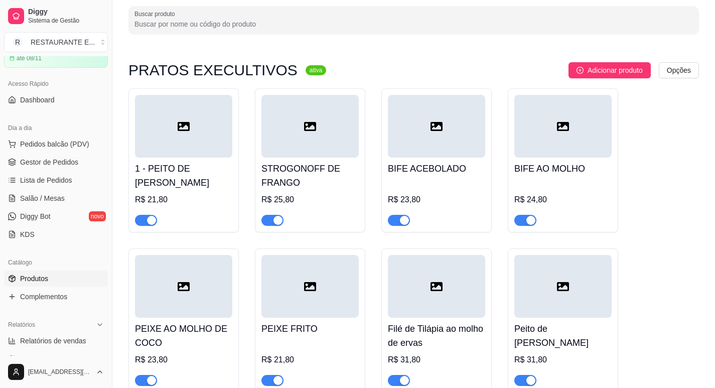
click at [177, 286] on div at bounding box center [183, 286] width 97 height 63
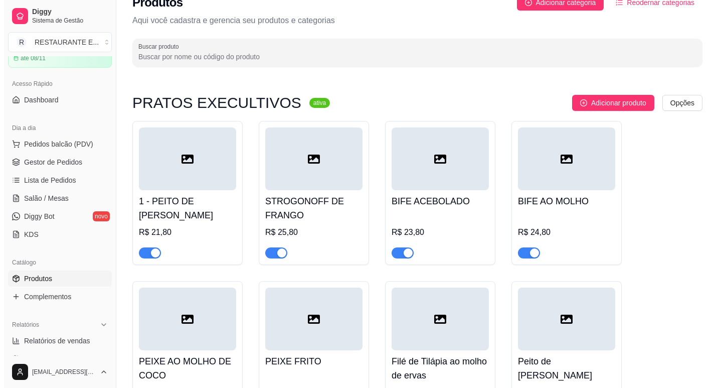
scroll to position [0, 0]
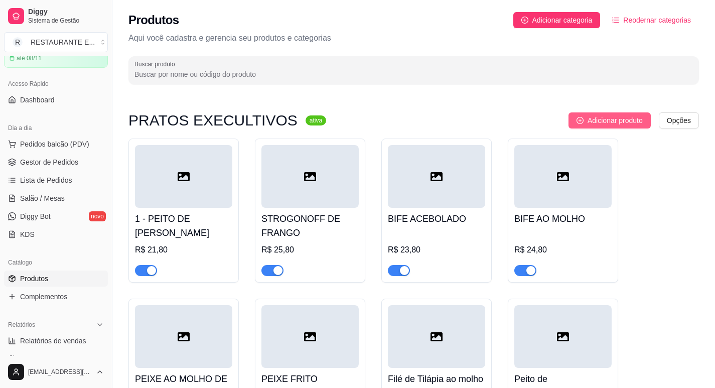
click at [625, 121] on span "Adicionar produto" at bounding box center [614, 120] width 55 height 11
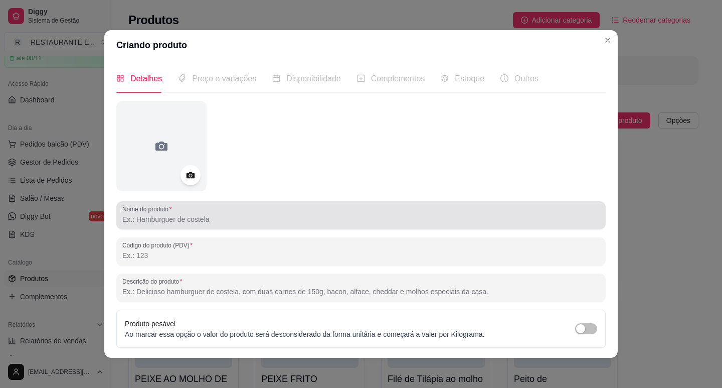
click at [180, 217] on input "Nome do produto" at bounding box center [360, 219] width 477 height 10
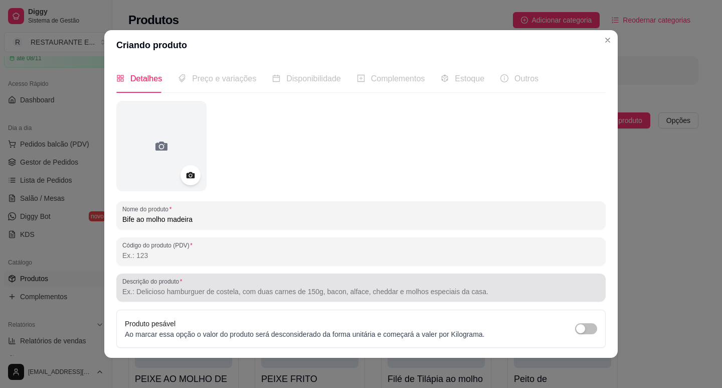
type input "Bife ao molho madeira"
click at [157, 294] on input "Descrição do produto" at bounding box center [360, 291] width 477 height 10
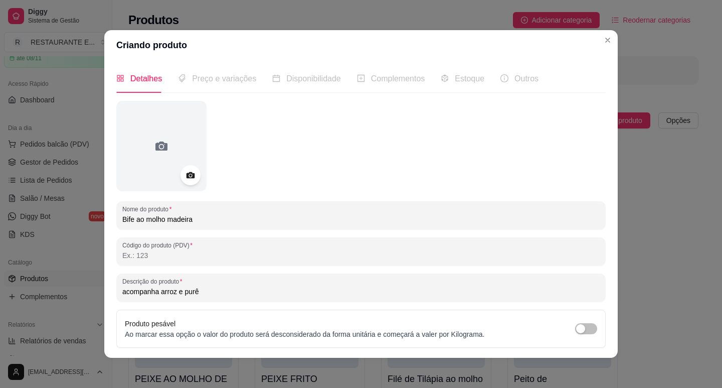
click at [123, 293] on input "acompanha arroz e purê" at bounding box center [360, 291] width 477 height 10
click at [161, 295] on input "Acompanha arroz e purê" at bounding box center [360, 291] width 477 height 10
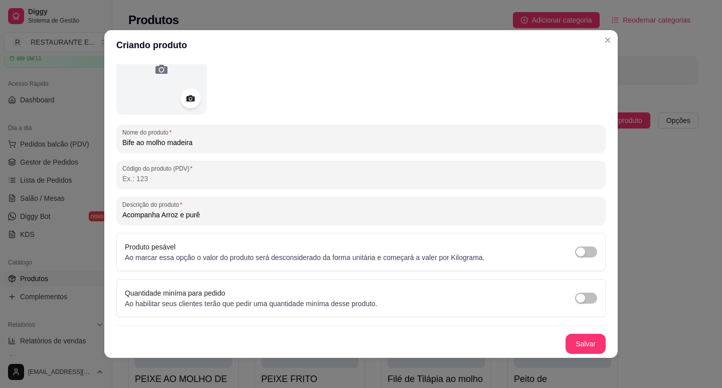
scroll to position [2, 0]
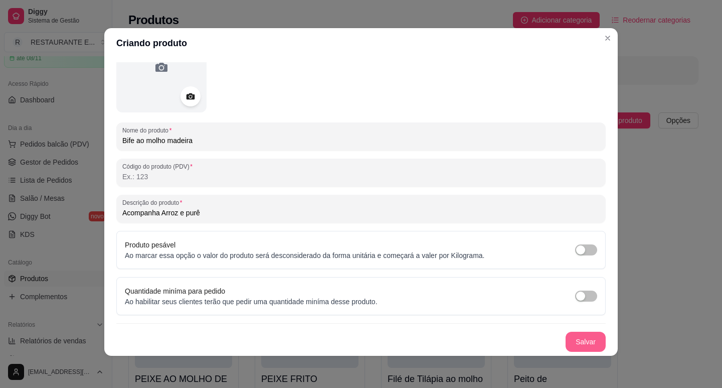
type input "Acompanha Arroz e purê"
click at [575, 343] on button "Salvar" at bounding box center [586, 341] width 40 height 20
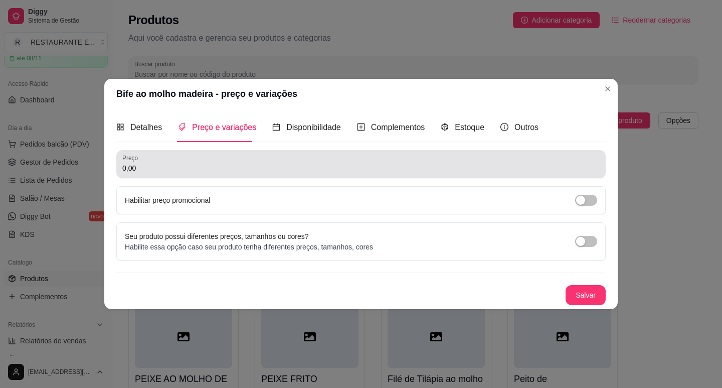
click at [210, 168] on input "0,00" at bounding box center [360, 168] width 477 height 10
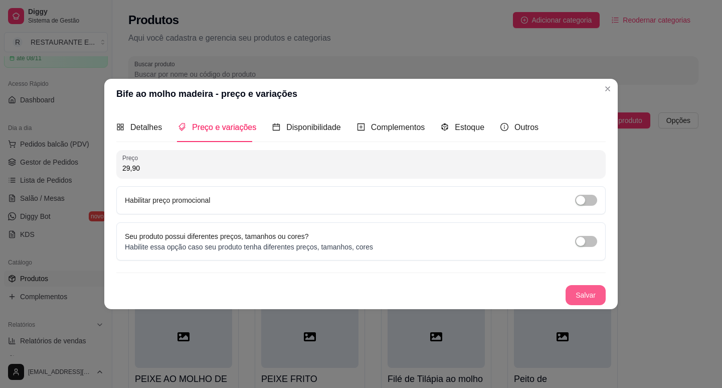
type input "29,90"
click at [584, 294] on button "Salvar" at bounding box center [585, 295] width 39 height 20
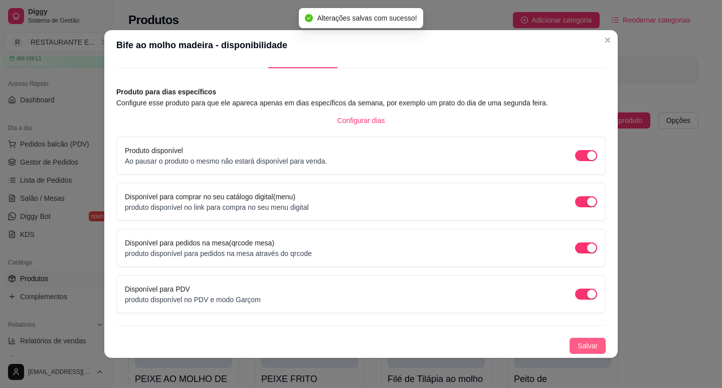
scroll to position [2, 0]
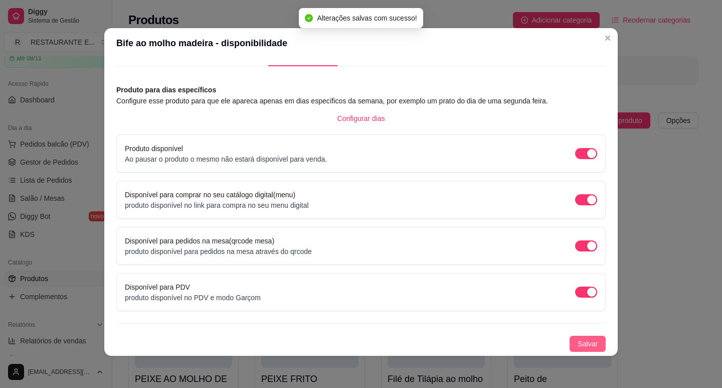
click at [578, 342] on span "Salvar" at bounding box center [588, 343] width 20 height 11
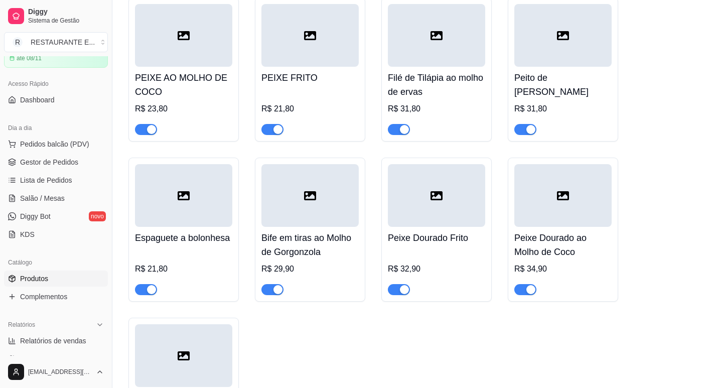
scroll to position [0, 0]
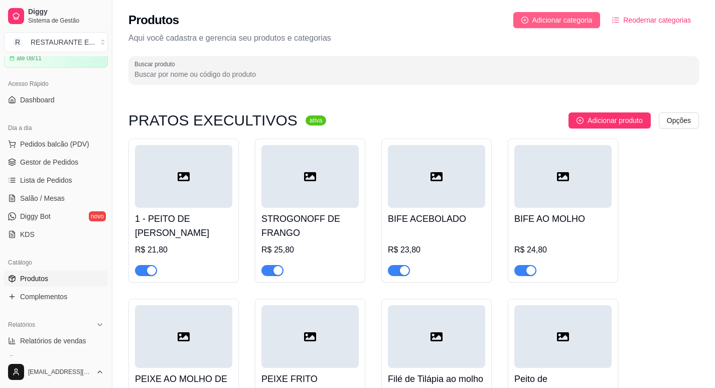
click at [570, 20] on span "Adicionar categoria" at bounding box center [562, 20] width 60 height 11
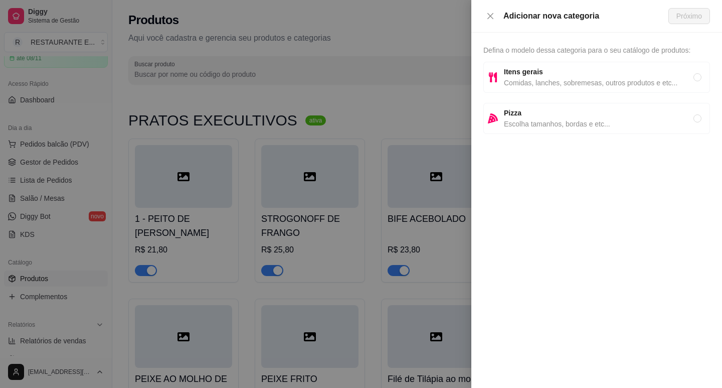
click at [533, 70] on strong "Itens gerais" at bounding box center [523, 72] width 39 height 8
radio input "true"
click at [568, 76] on span "Itens gerais" at bounding box center [599, 71] width 190 height 11
click at [519, 82] on span "Comidas, lanches, sobremesas, outros produtos e etc..." at bounding box center [599, 82] width 190 height 11
click at [683, 14] on span "Próximo" at bounding box center [689, 16] width 26 height 11
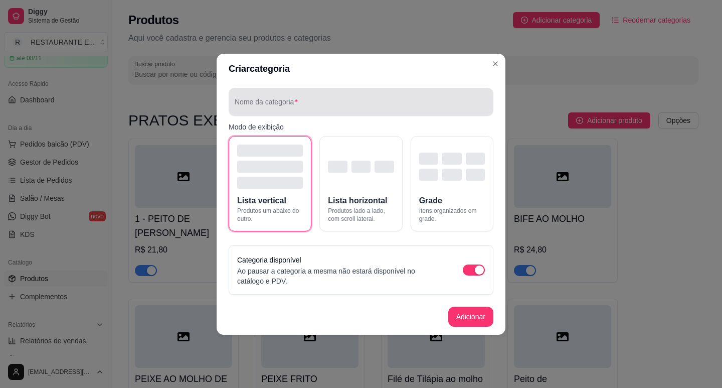
click at [303, 102] on input "Nome da categoria" at bounding box center [361, 106] width 253 height 10
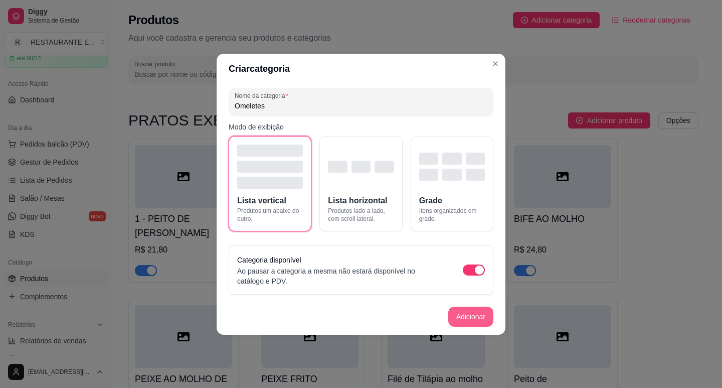
type input "Omeletes"
click at [465, 317] on button "Adicionar" at bounding box center [470, 316] width 45 height 20
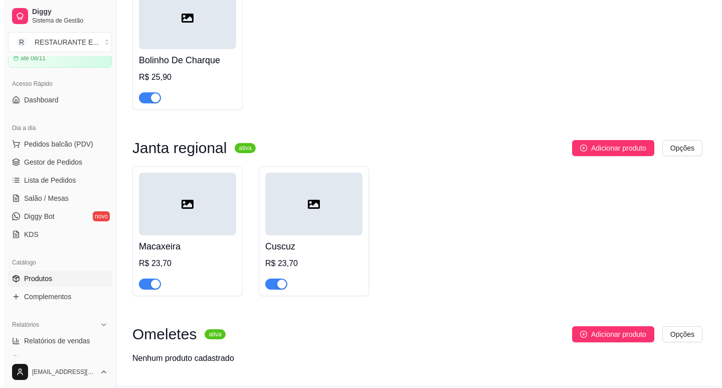
scroll to position [1536, 0]
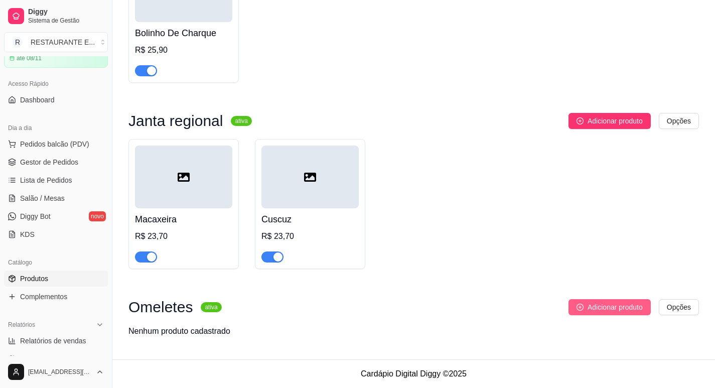
click at [604, 304] on span "Adicionar produto" at bounding box center [614, 306] width 55 height 11
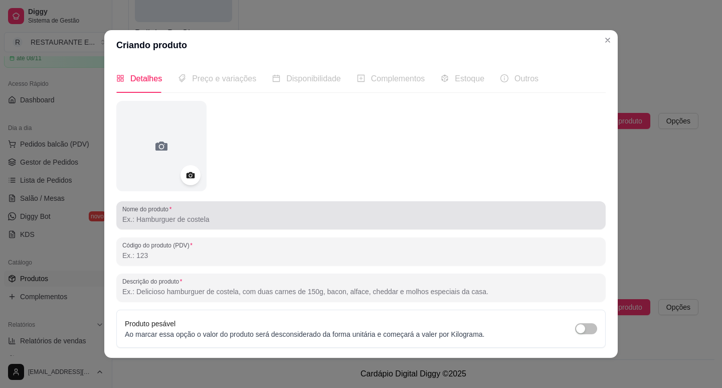
click at [197, 226] on div "Nome do produto" at bounding box center [360, 215] width 489 height 28
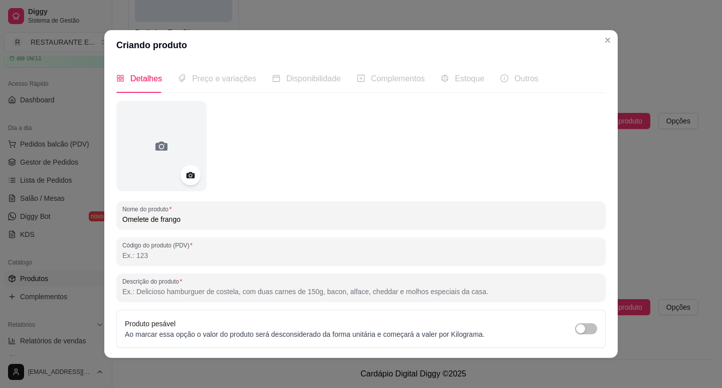
click at [161, 221] on input "Omelete de frango" at bounding box center [360, 219] width 477 height 10
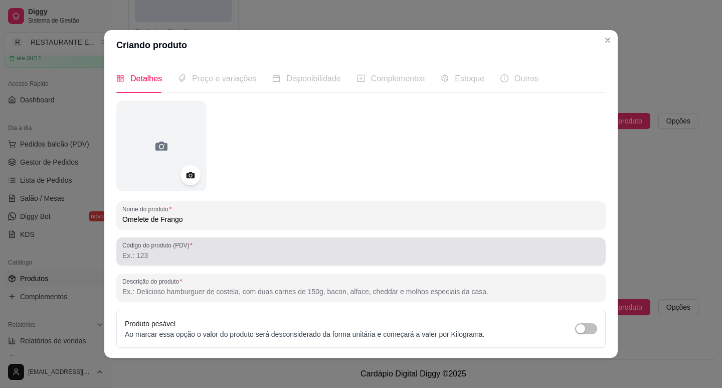
type input "Omelete de Frango"
click at [193, 255] on input "Código do produto (PDV)" at bounding box center [360, 255] width 477 height 10
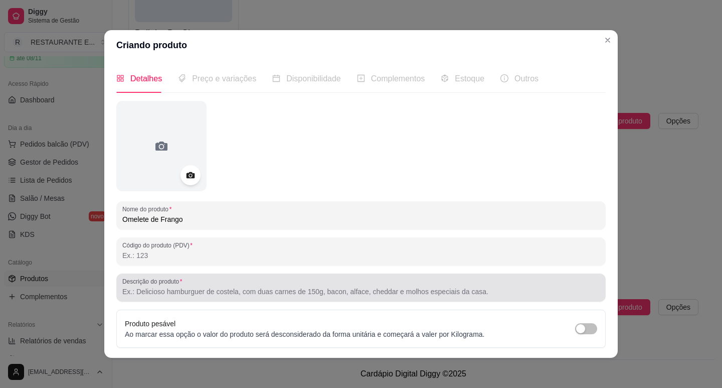
click at [177, 297] on div at bounding box center [360, 287] width 477 height 20
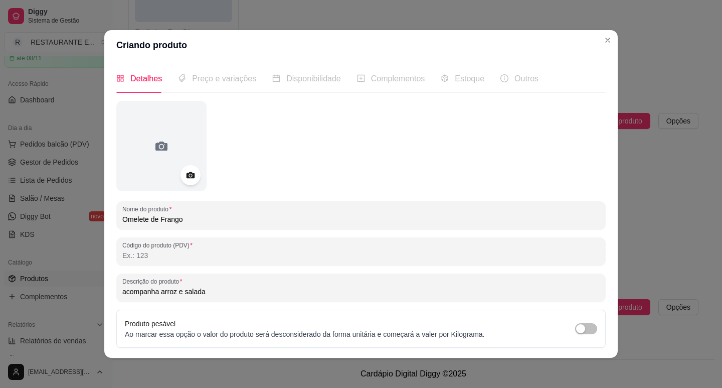
click at [122, 291] on input "acompanha arroz e salada" at bounding box center [360, 291] width 477 height 10
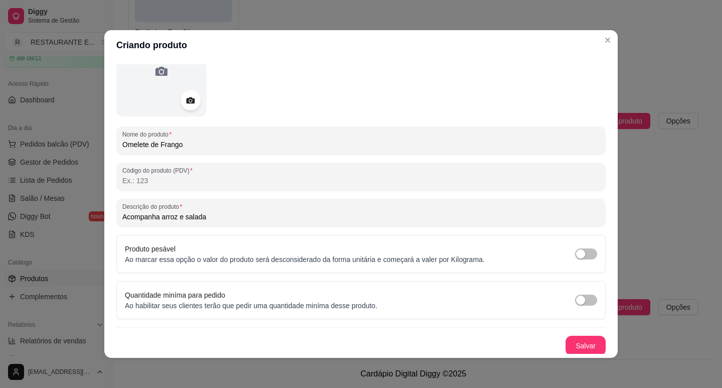
scroll to position [77, 0]
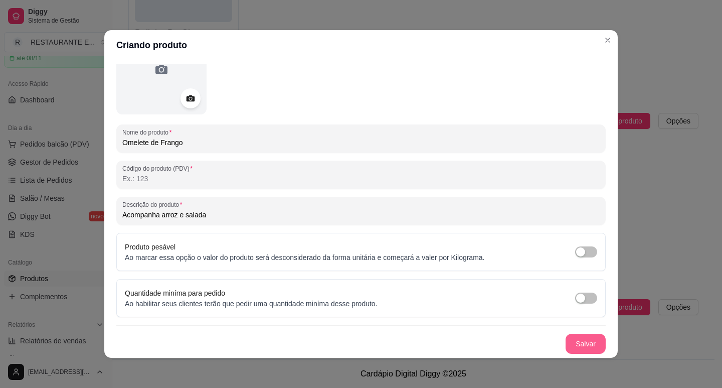
type input "Acompanha arroz e salada"
click at [571, 344] on button "Salvar" at bounding box center [585, 344] width 39 height 20
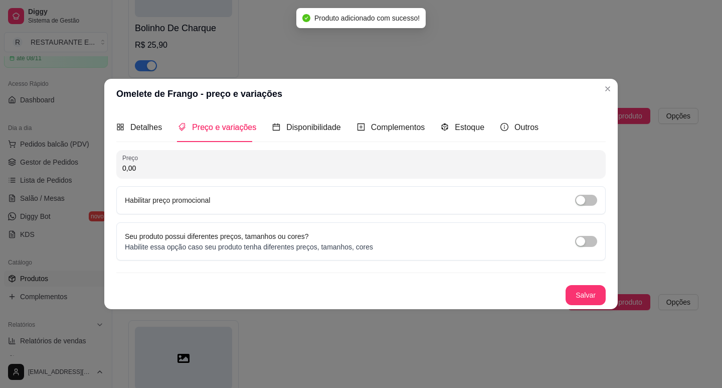
scroll to position [0, 0]
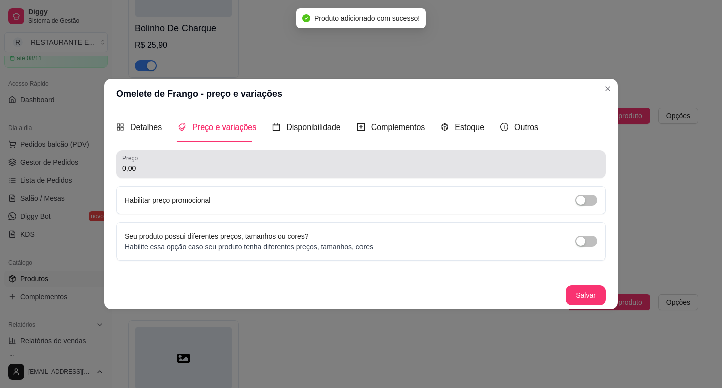
click at [213, 167] on input "0,00" at bounding box center [360, 168] width 477 height 10
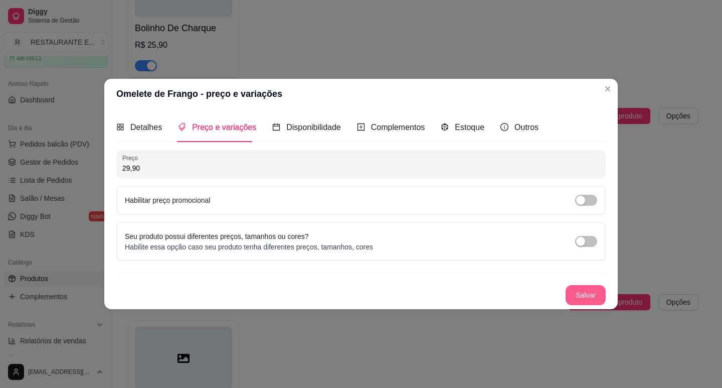
type input "29,90"
click at [592, 295] on button "Salvar" at bounding box center [586, 295] width 40 height 20
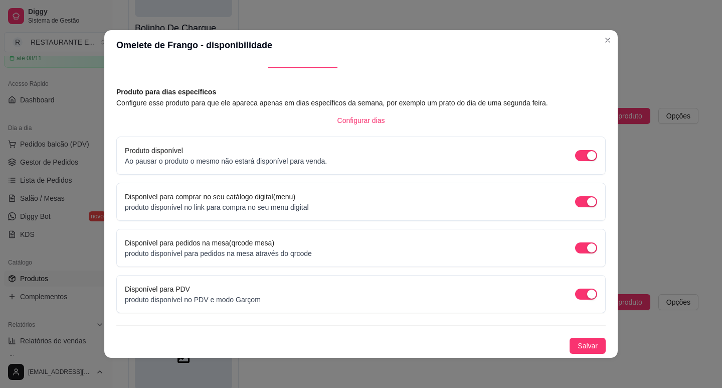
scroll to position [2, 0]
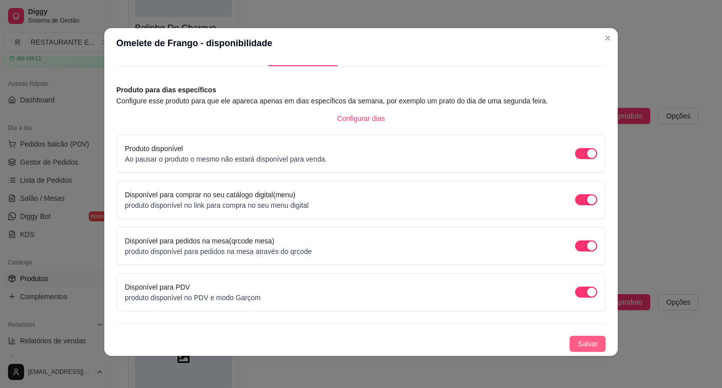
click at [578, 347] on span "Salvar" at bounding box center [588, 343] width 20 height 11
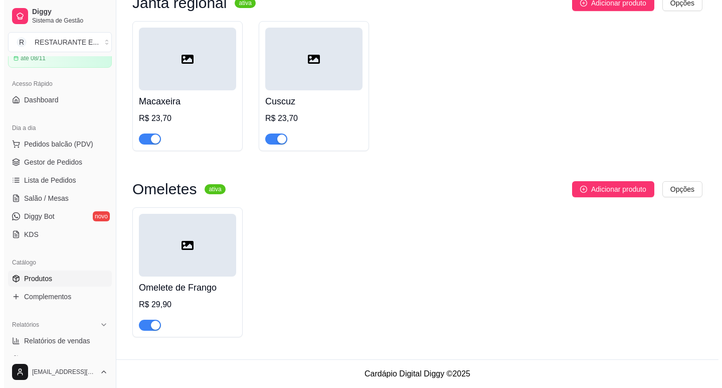
scroll to position [1655, 0]
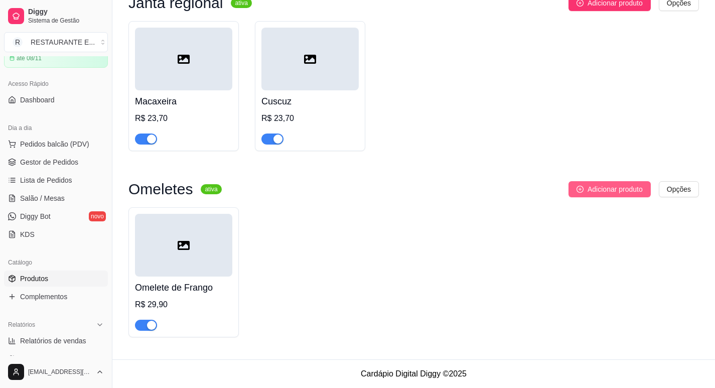
click at [634, 188] on span "Adicionar produto" at bounding box center [614, 189] width 55 height 11
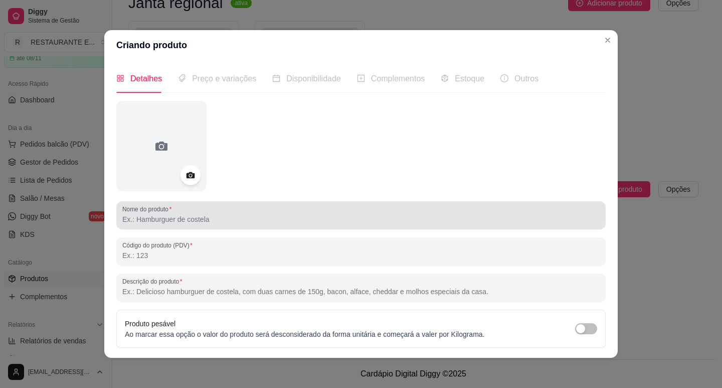
click at [202, 224] on input "Nome do produto" at bounding box center [360, 219] width 477 height 10
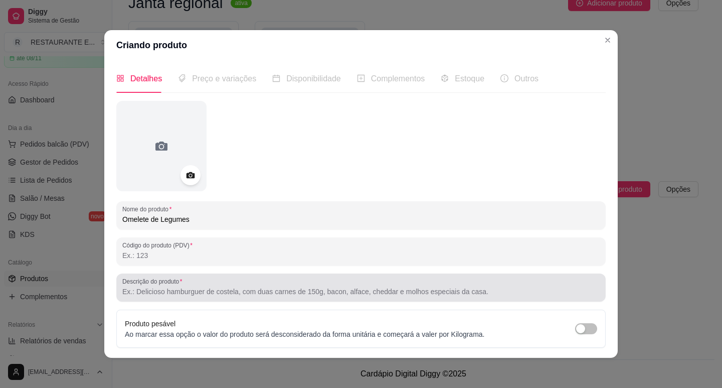
type input "Omelete de Legumes"
click at [158, 290] on input "Descrição do produto" at bounding box center [360, 291] width 477 height 10
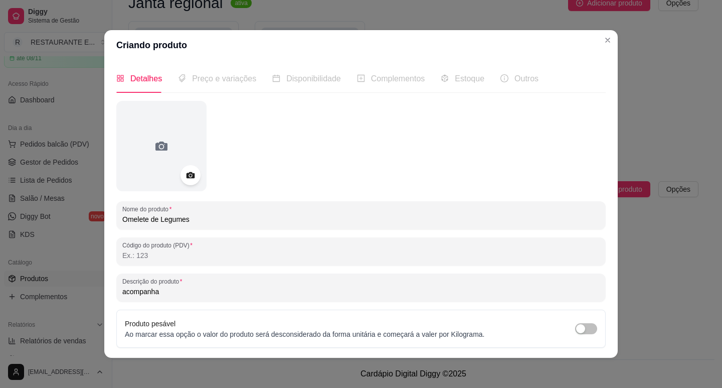
click at [123, 295] on input "acompanha" at bounding box center [360, 291] width 477 height 10
click at [198, 295] on input "Acompanha" at bounding box center [360, 291] width 477 height 10
click at [160, 293] on input "Acompanha arroz e Legumes" at bounding box center [360, 291] width 477 height 10
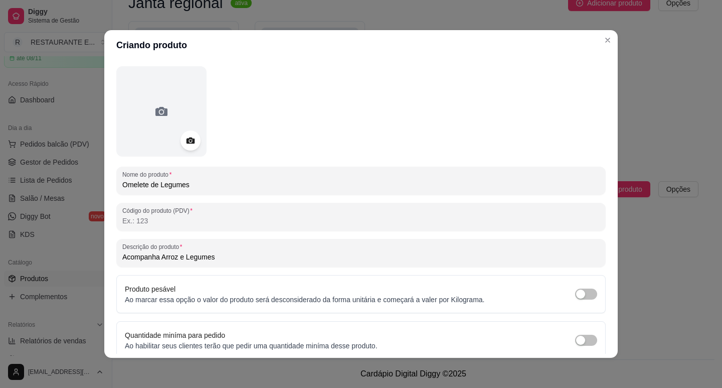
scroll to position [77, 0]
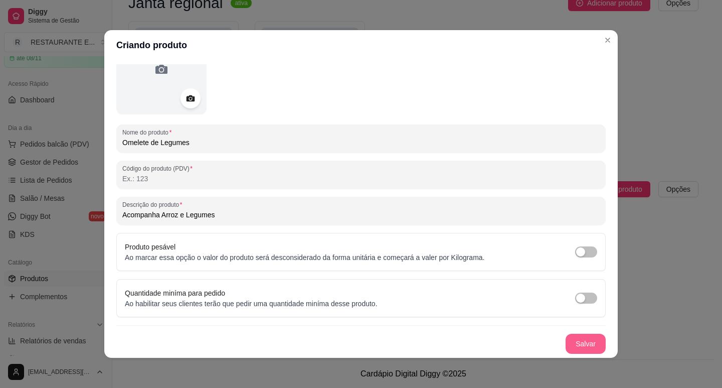
type input "Acompanha Arroz e Legumes"
click at [578, 343] on button "Salvar" at bounding box center [586, 343] width 40 height 20
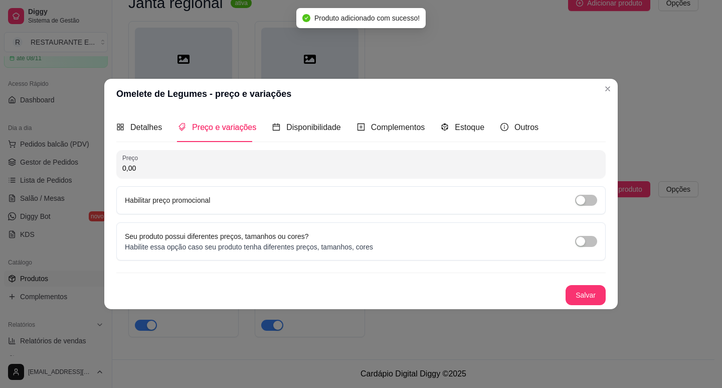
scroll to position [0, 0]
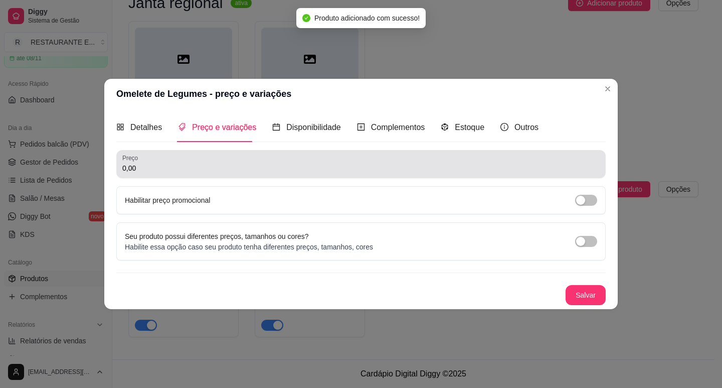
click at [145, 170] on input "0,00" at bounding box center [360, 168] width 477 height 10
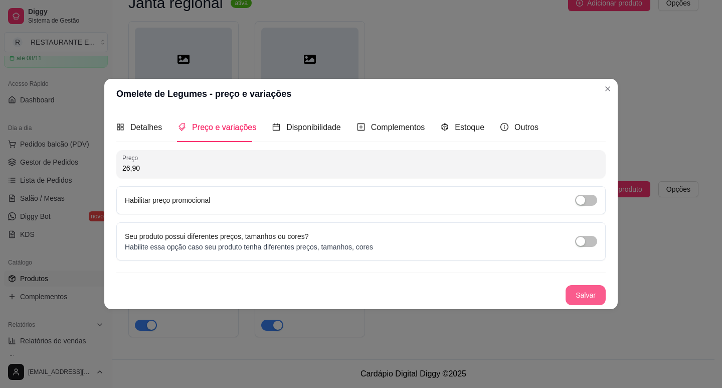
type input "26,90"
click at [592, 299] on button "Salvar" at bounding box center [586, 295] width 40 height 20
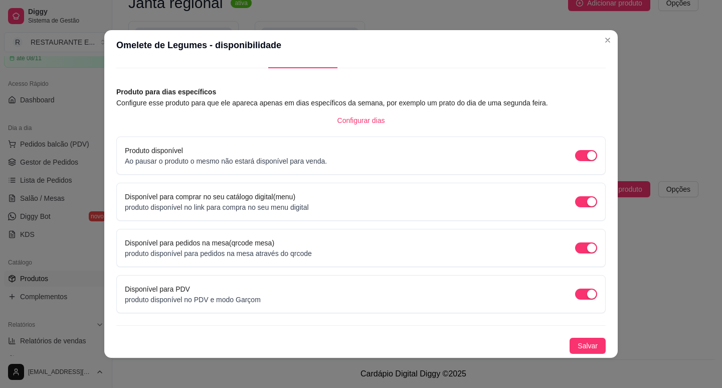
scroll to position [2, 0]
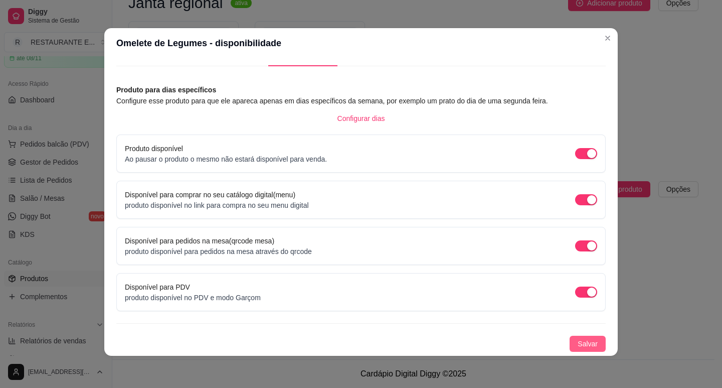
click at [578, 342] on span "Salvar" at bounding box center [588, 343] width 20 height 11
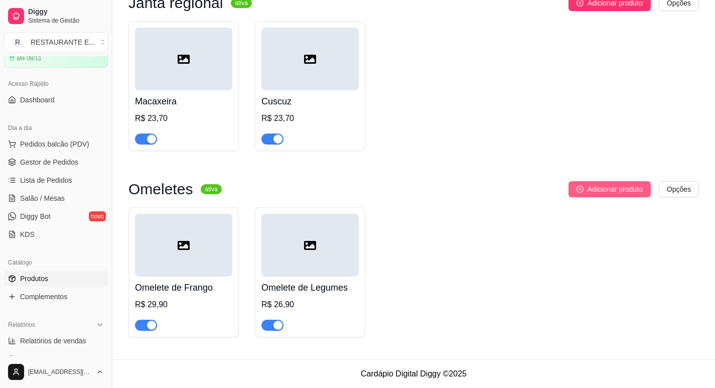
click at [617, 190] on span "Adicionar produto" at bounding box center [614, 189] width 55 height 11
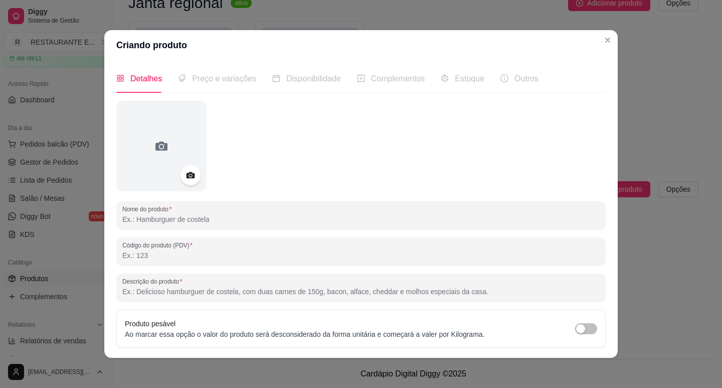
click at [147, 223] on input "Nome do produto" at bounding box center [360, 219] width 477 height 10
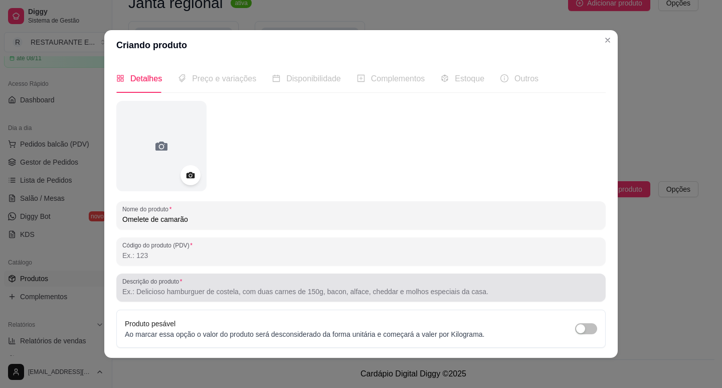
type input "Omelete de camarão"
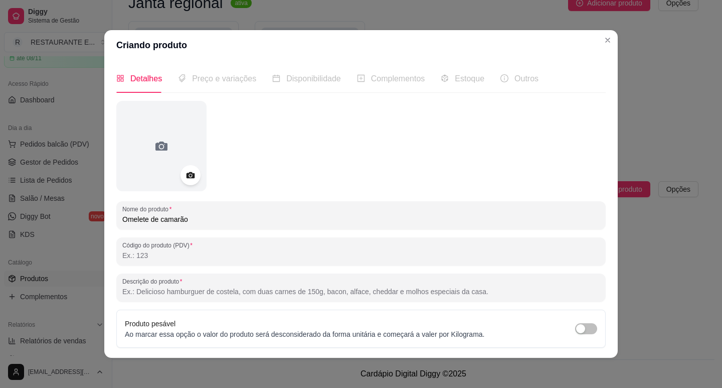
click at [162, 289] on input "Descrição do produto" at bounding box center [360, 291] width 477 height 10
type input "a"
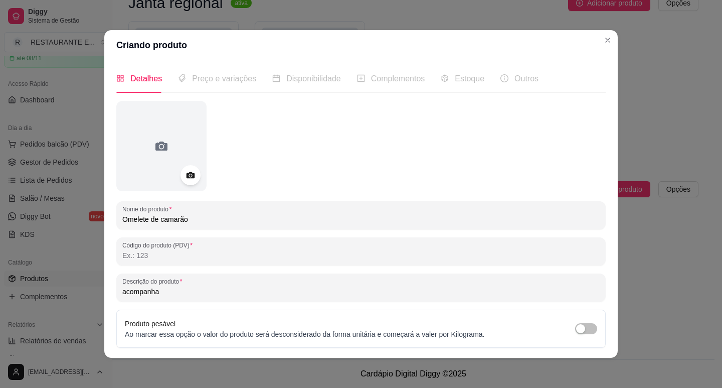
click at [122, 290] on input "acompanha" at bounding box center [360, 291] width 477 height 10
click at [165, 294] on input "Acompanha" at bounding box center [360, 291] width 477 height 10
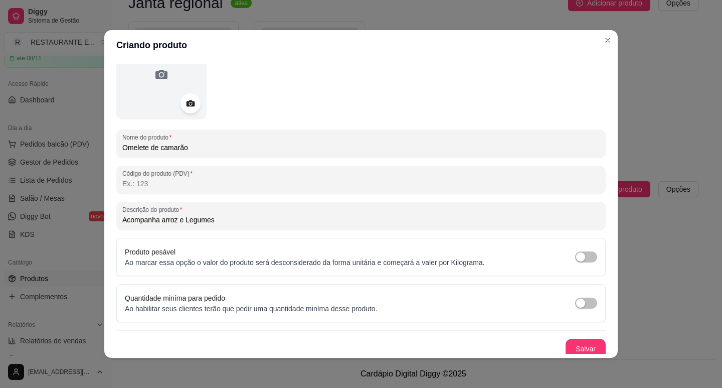
scroll to position [77, 0]
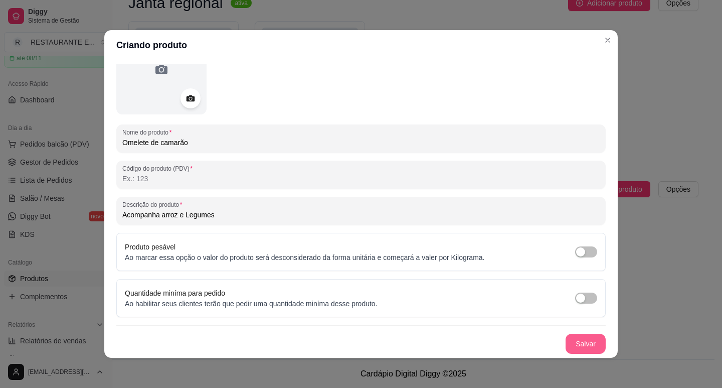
type input "Acompanha arroz e Legumes"
click at [575, 350] on button "Salvar" at bounding box center [586, 343] width 40 height 20
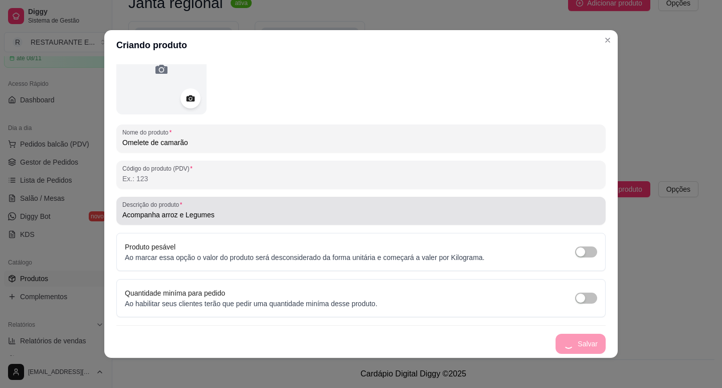
scroll to position [0, 0]
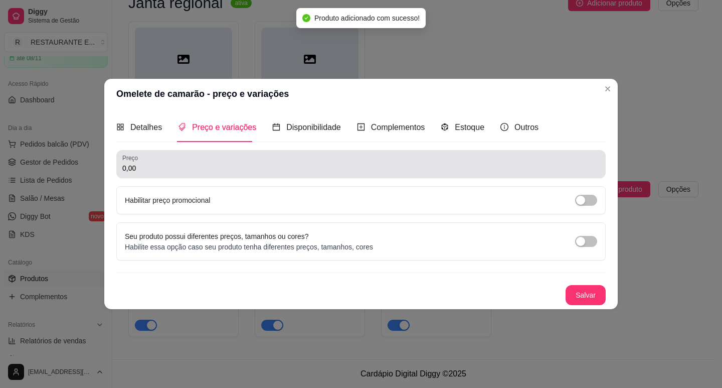
click at [145, 173] on input "0,00" at bounding box center [360, 168] width 477 height 10
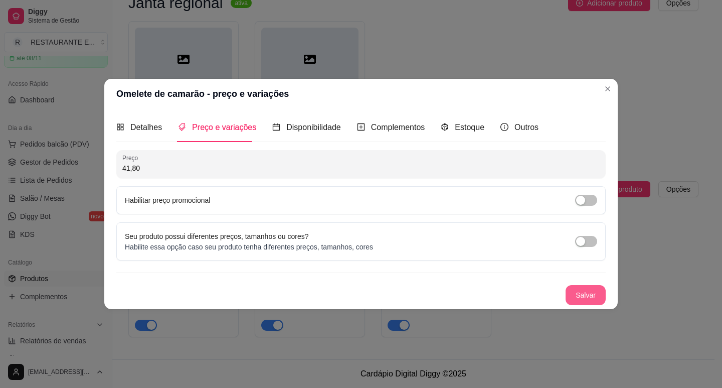
type input "41,80"
click at [598, 293] on button "Salvar" at bounding box center [586, 295] width 40 height 20
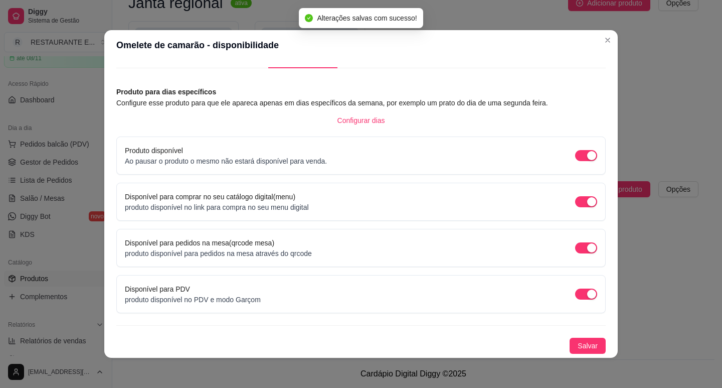
scroll to position [2, 0]
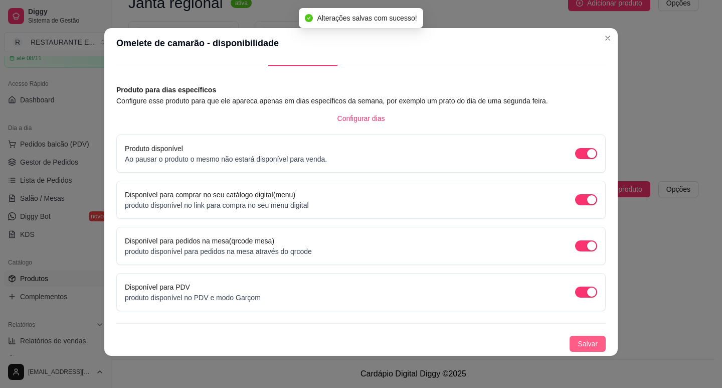
click at [578, 345] on span "Salvar" at bounding box center [588, 343] width 20 height 11
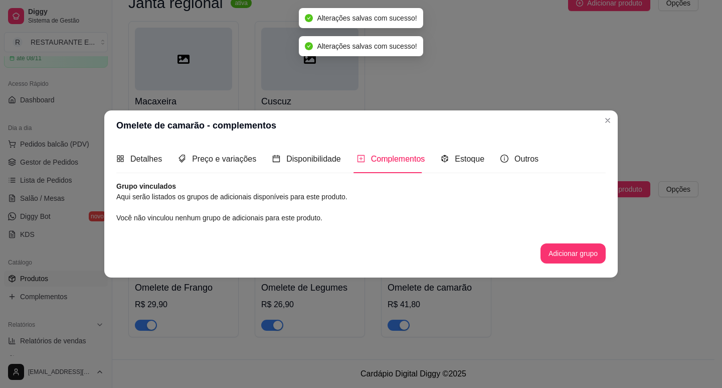
scroll to position [0, 0]
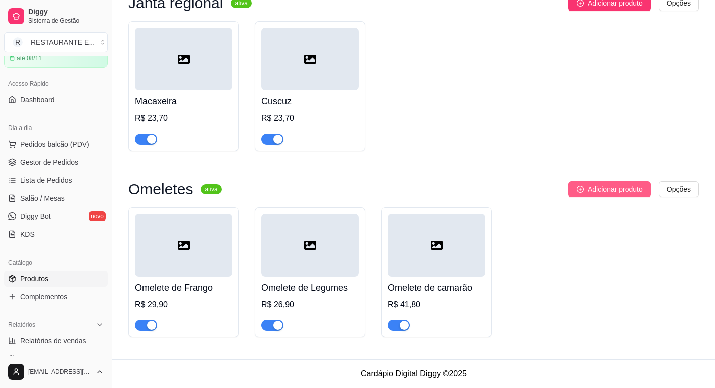
click at [623, 193] on span "Adicionar produto" at bounding box center [614, 189] width 55 height 11
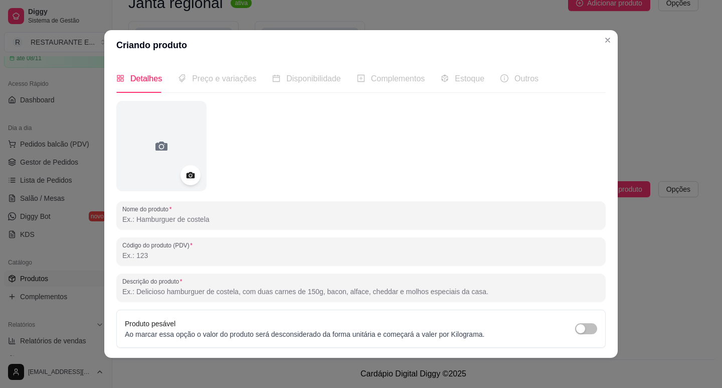
click at [159, 220] on input "Nome do produto" at bounding box center [360, 219] width 477 height 10
type input "o"
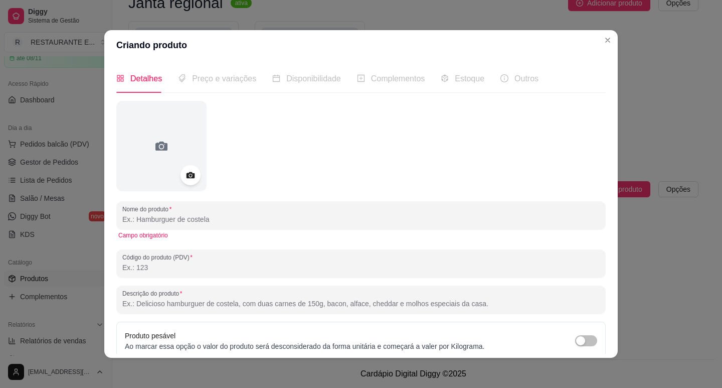
type input "o"
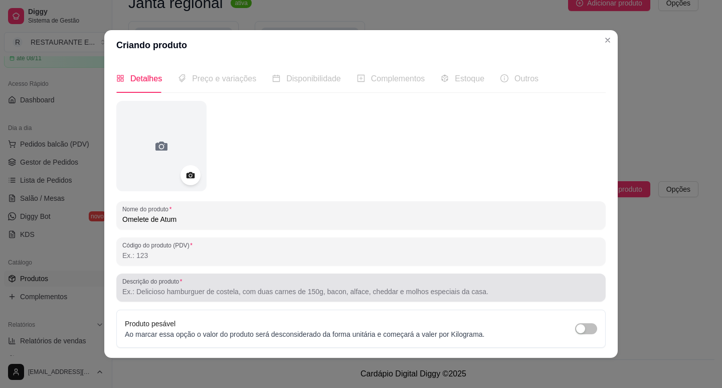
type input "Omelete de Atum"
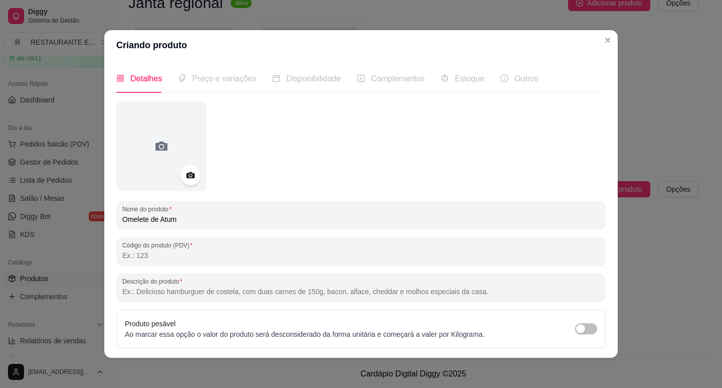
click at [179, 290] on input "Descrição do produto" at bounding box center [360, 291] width 477 height 10
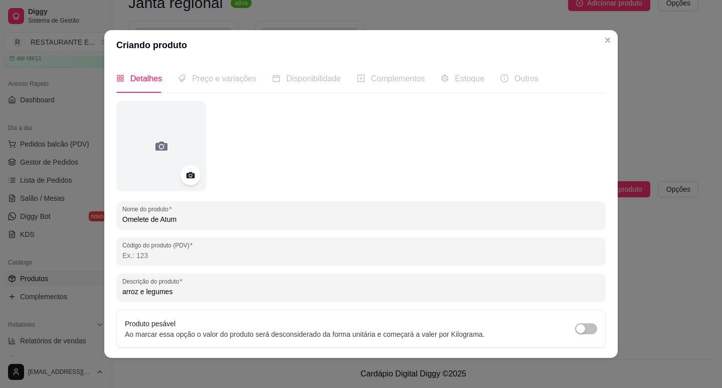
click at [122, 291] on input "arroz e legumes" at bounding box center [360, 291] width 477 height 10
click at [146, 292] on input "Arroz e legumes" at bounding box center [360, 291] width 477 height 10
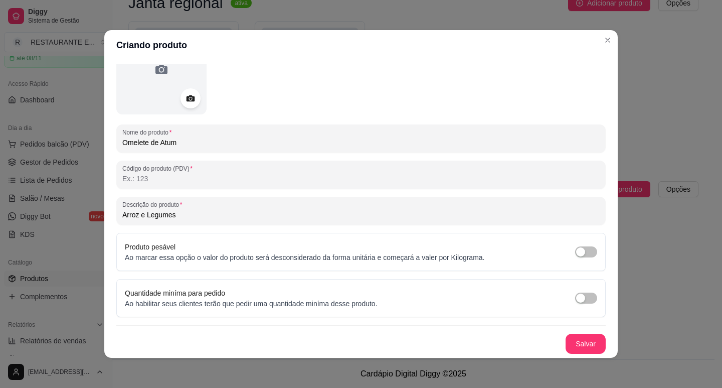
scroll to position [2, 0]
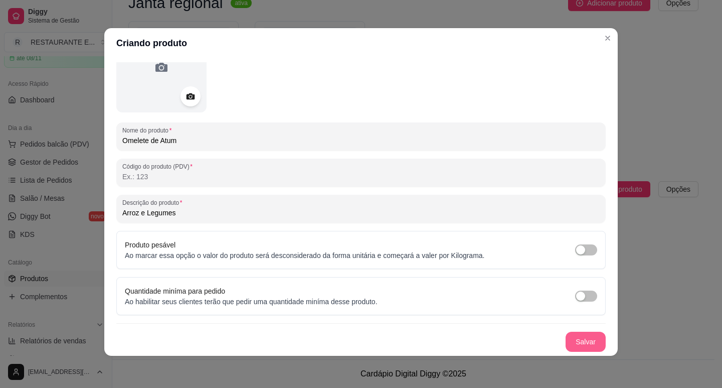
type input "Arroz e Legumes"
click at [569, 338] on button "Salvar" at bounding box center [585, 342] width 39 height 20
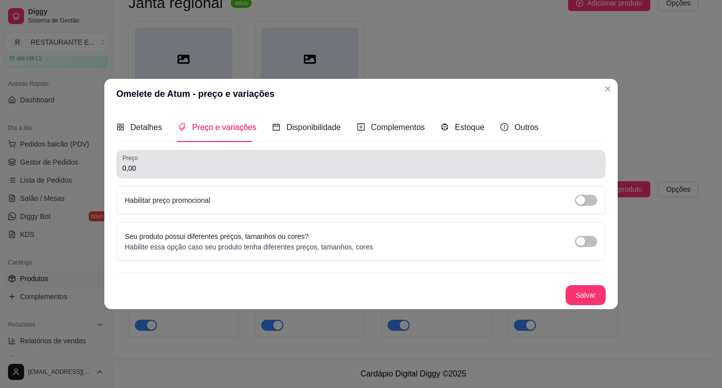
click at [243, 168] on input "0,00" at bounding box center [360, 168] width 477 height 10
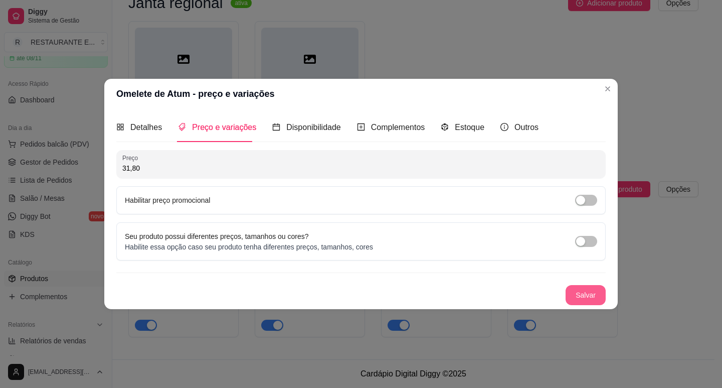
type input "31,80"
click at [583, 296] on button "Salvar" at bounding box center [586, 295] width 40 height 20
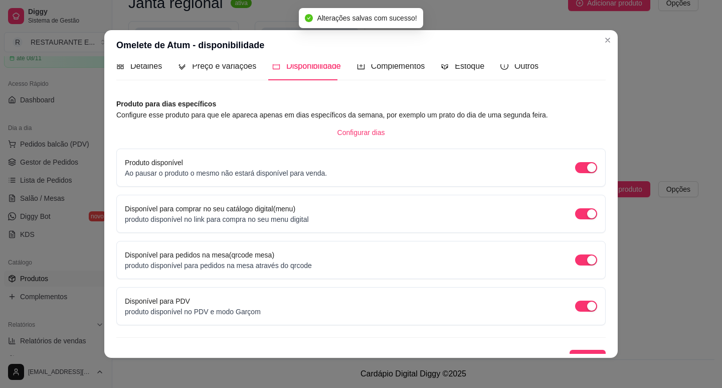
scroll to position [25, 0]
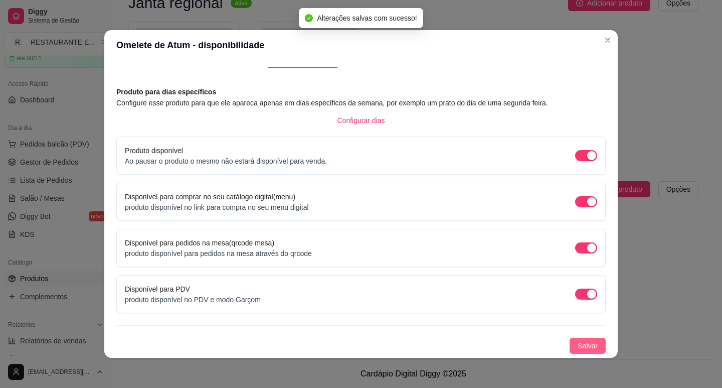
click at [578, 350] on span "Salvar" at bounding box center [588, 345] width 20 height 11
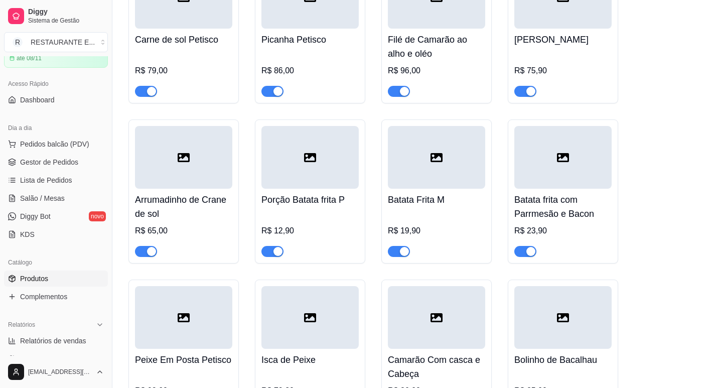
scroll to position [1003, 0]
